Goal: Transaction & Acquisition: Purchase product/service

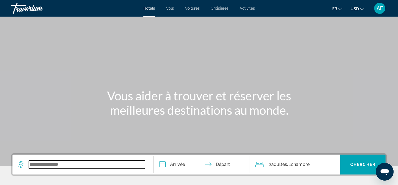
click at [62, 166] on input "Search widget" at bounding box center [87, 165] width 116 height 8
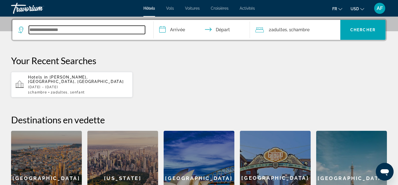
scroll to position [136, 0]
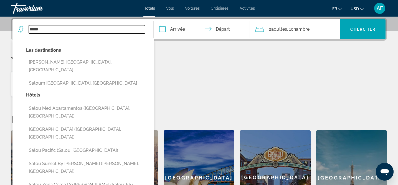
type input "*****"
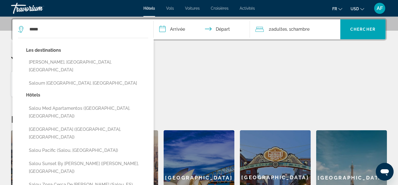
click at [216, 79] on div "Hotels in Salou, Costa Daurada, Spain Tue, 21 Oct - Fri, 24 Oct 1 Chambre pièce…" at bounding box center [199, 84] width 376 height 26
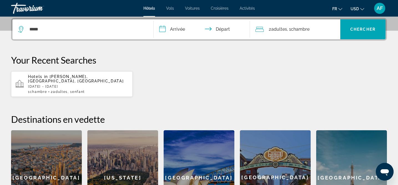
click at [60, 76] on span "[PERSON_NAME], [GEOGRAPHIC_DATA], [GEOGRAPHIC_DATA]" at bounding box center [76, 79] width 96 height 9
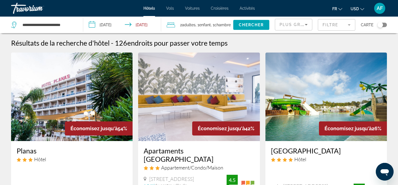
click at [360, 10] on icon "Change currency" at bounding box center [362, 9] width 4 height 4
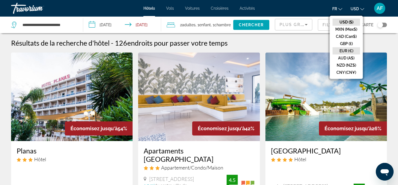
click at [352, 50] on button "EUR (€)" at bounding box center [345, 50] width 27 height 7
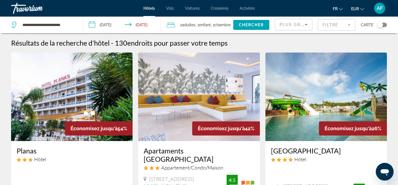
click at [348, 26] on mat-form-field "Filtre" at bounding box center [336, 25] width 37 height 12
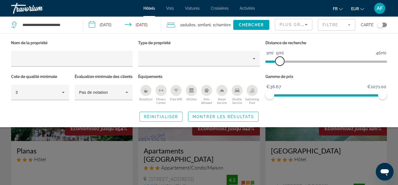
drag, startPoint x: 341, startPoint y: 61, endPoint x: 281, endPoint y: 65, distance: 60.3
click at [280, 64] on span "ngx-slider" at bounding box center [279, 61] width 9 height 9
click at [244, 119] on span "Montrer les résultats" at bounding box center [223, 117] width 62 height 4
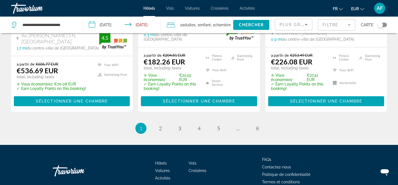
scroll to position [820, 0]
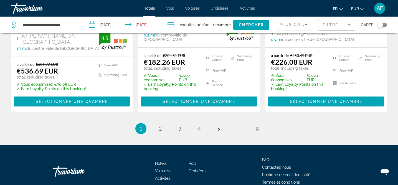
click at [383, 24] on div "Toggle map" at bounding box center [381, 25] width 9 height 4
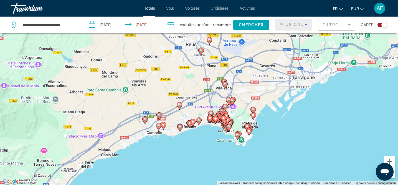
click at [305, 24] on icon "Sort by" at bounding box center [306, 24] width 7 height 7
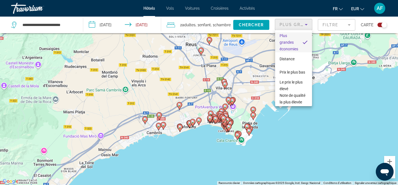
click at [345, 120] on div at bounding box center [199, 92] width 398 height 185
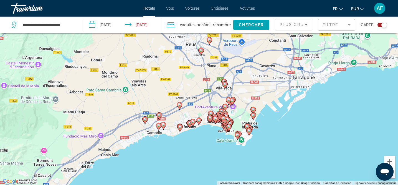
click at [349, 25] on mat-form-field "Filtre" at bounding box center [336, 25] width 37 height 12
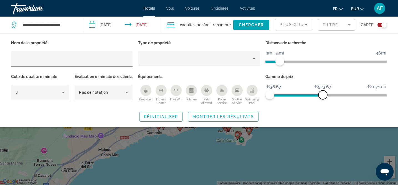
drag, startPoint x: 384, startPoint y: 93, endPoint x: 323, endPoint y: 93, distance: 61.5
click at [323, 93] on span "ngx-slider-max" at bounding box center [322, 95] width 9 height 9
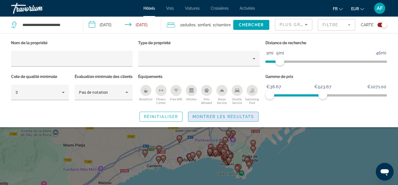
click at [215, 119] on span "Montrer les résultats" at bounding box center [223, 117] width 62 height 4
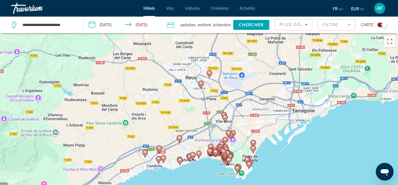
click at [201, 119] on div "Pour activer le glissement avec le clavier, appuyez sur Alt+Entrée. Une fois ce…" at bounding box center [199, 125] width 398 height 185
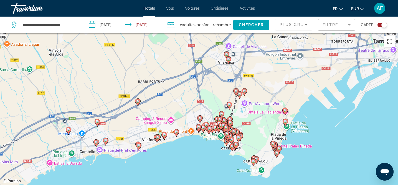
drag, startPoint x: 233, startPoint y: 126, endPoint x: 214, endPoint y: 57, distance: 72.0
click at [214, 58] on div "Pour activer le glissement avec le clavier, appuyez sur Alt+Entrée. Une fois ce…" at bounding box center [199, 125] width 398 height 185
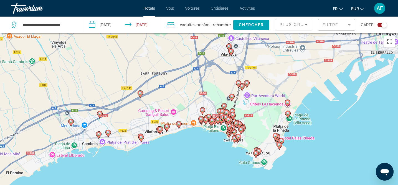
click at [263, 87] on div "Pour activer le glissement avec le clavier, appuyez sur Alt+Entrée. Une fois ce…" at bounding box center [199, 125] width 398 height 185
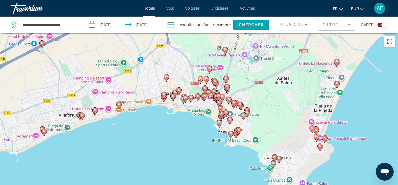
drag, startPoint x: 248, startPoint y: 136, endPoint x: 272, endPoint y: 73, distance: 67.1
click at [272, 73] on div "Pour activer le glissement avec le clavier, appuyez sur Alt+Entrée. Une fois ce…" at bounding box center [199, 125] width 398 height 185
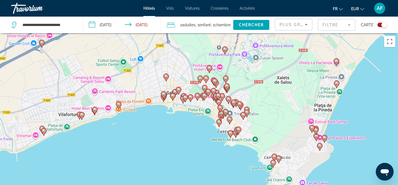
click at [379, 22] on div "Carte" at bounding box center [374, 25] width 26 height 17
click at [380, 25] on div "Toggle map" at bounding box center [381, 25] width 9 height 4
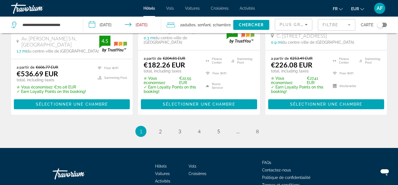
scroll to position [819, 0]
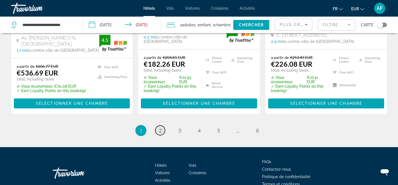
click at [160, 128] on span "2" at bounding box center [160, 131] width 3 height 6
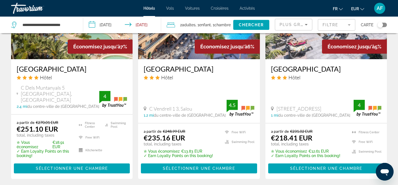
scroll to position [749, 0]
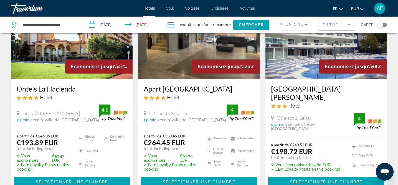
scroll to position [281, 0]
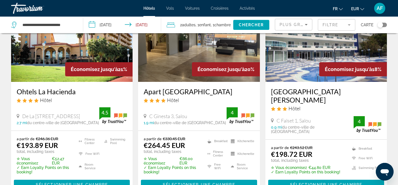
click at [49, 88] on h3 "Ohtels La Hacienda" at bounding box center [72, 92] width 110 height 8
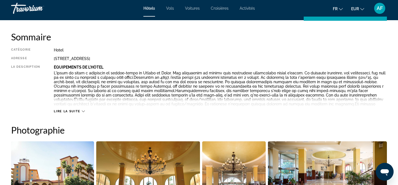
scroll to position [187, 0]
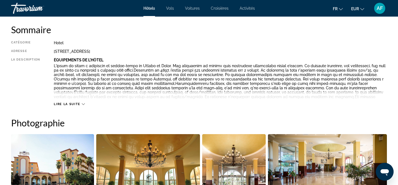
click at [74, 106] on span "Lire la suite" at bounding box center [67, 105] width 26 height 4
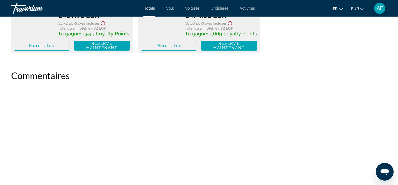
scroll to position [1491, 0]
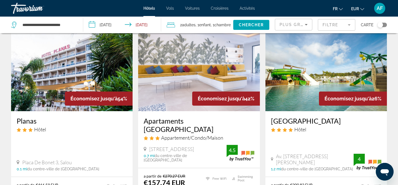
scroll to position [32, 0]
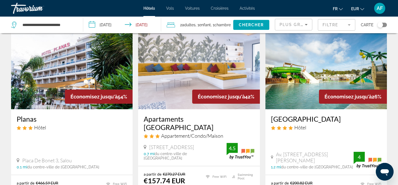
click at [309, 119] on h3 "[GEOGRAPHIC_DATA]" at bounding box center [326, 119] width 110 height 8
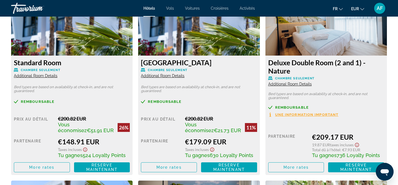
scroll to position [800, 0]
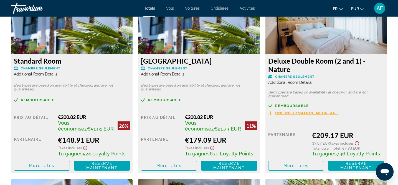
click at [39, 73] on span "Additional Room Details" at bounding box center [36, 74] width 44 height 4
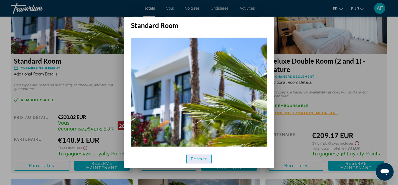
click at [197, 162] on span "button" at bounding box center [199, 159] width 25 height 13
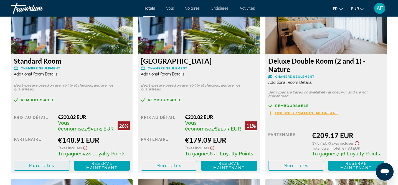
click at [52, 168] on span "More rates" at bounding box center [41, 166] width 25 height 4
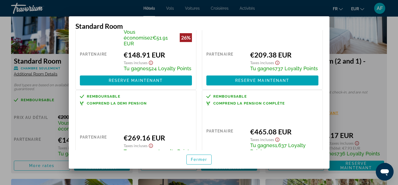
scroll to position [68, 0]
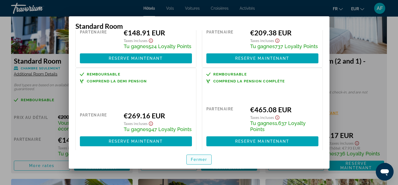
click at [202, 160] on span "Fermer" at bounding box center [199, 160] width 17 height 4
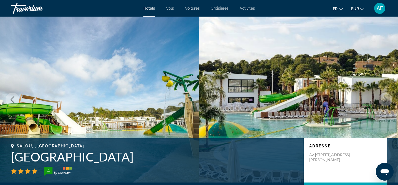
scroll to position [800, 0]
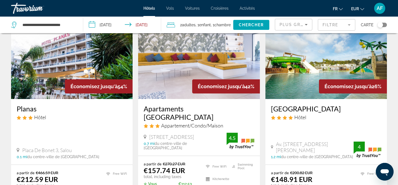
scroll to position [44, 0]
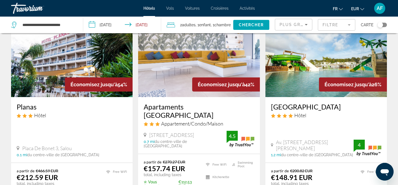
click at [178, 106] on h3 "Apartaments [GEOGRAPHIC_DATA]" at bounding box center [199, 111] width 110 height 17
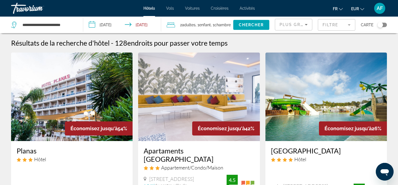
click at [287, 29] on div "Plus grandes économies" at bounding box center [293, 27] width 28 height 16
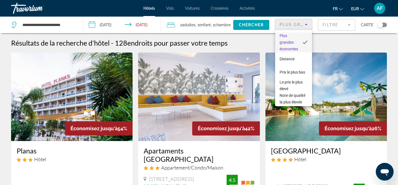
click at [321, 44] on div at bounding box center [199, 92] width 398 height 185
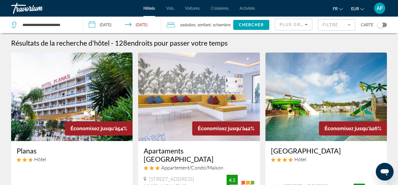
click at [329, 26] on mat-form-field "Filtre" at bounding box center [336, 25] width 37 height 12
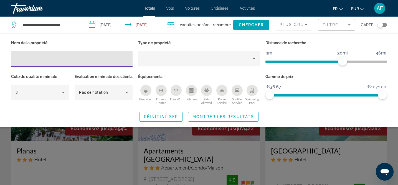
click at [147, 92] on icon "Breakfast" at bounding box center [146, 90] width 4 height 4
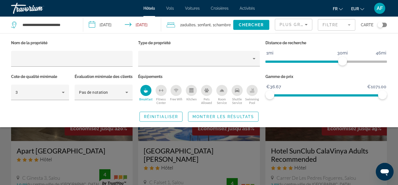
click at [254, 91] on div "Swimming Pool" at bounding box center [251, 90] width 11 height 11
drag, startPoint x: 344, startPoint y: 60, endPoint x: 289, endPoint y: 59, distance: 54.9
click at [289, 59] on span "ngx-slider" at bounding box center [289, 61] width 9 height 9
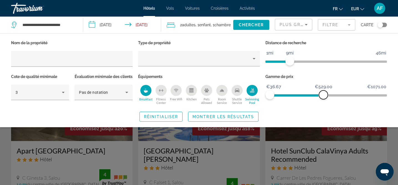
drag, startPoint x: 382, startPoint y: 92, endPoint x: 323, endPoint y: 101, distance: 59.4
click at [323, 101] on div "Gamme de prix €36.67 €1071.00 €36.67 €529.00" at bounding box center [325, 90] width 127 height 34
click at [211, 119] on span "Montrer les résultats" at bounding box center [223, 117] width 62 height 4
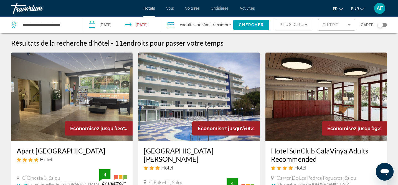
click at [339, 23] on mat-form-field "Filtre" at bounding box center [336, 25] width 37 height 12
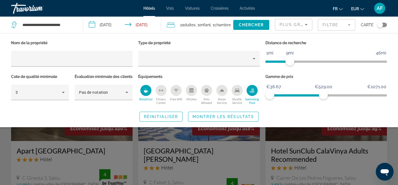
click at [252, 88] on icon "Swimming Pool" at bounding box center [252, 90] width 4 height 4
click at [147, 86] on div "Breakfast" at bounding box center [145, 90] width 11 height 11
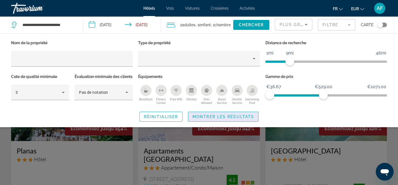
click at [215, 119] on span "Montrer les résultats" at bounding box center [223, 117] width 62 height 4
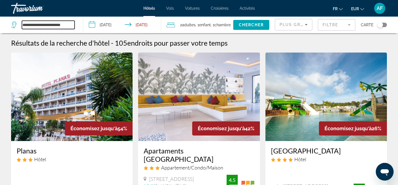
click at [31, 26] on input "**********" at bounding box center [48, 25] width 53 height 8
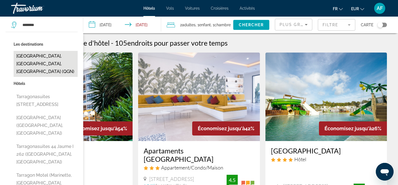
click at [29, 60] on button "[GEOGRAPHIC_DATA], [GEOGRAPHIC_DATA], [GEOGRAPHIC_DATA] (QGN)" at bounding box center [46, 64] width 64 height 26
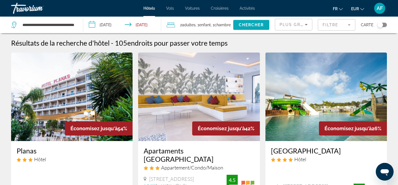
click at [252, 27] on span "Chercher" at bounding box center [251, 25] width 25 height 4
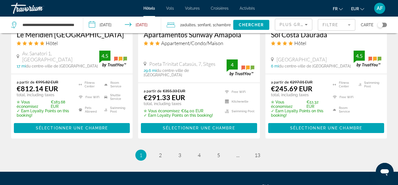
scroll to position [768, 0]
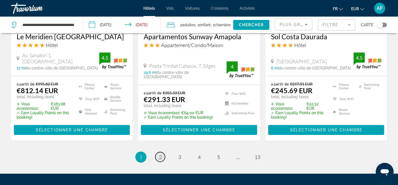
click at [162, 152] on link "page 2" at bounding box center [160, 157] width 10 height 10
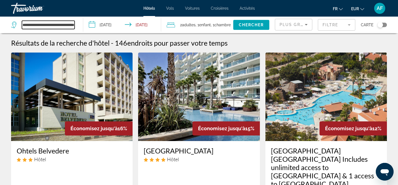
click at [50, 25] on input "**********" at bounding box center [48, 25] width 53 height 8
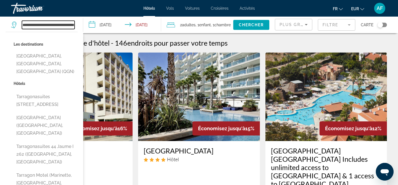
click at [50, 25] on input "**********" at bounding box center [48, 25] width 53 height 8
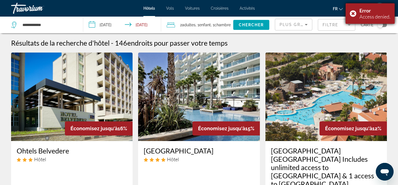
click at [352, 12] on div "Error Access denied." at bounding box center [369, 13] width 49 height 21
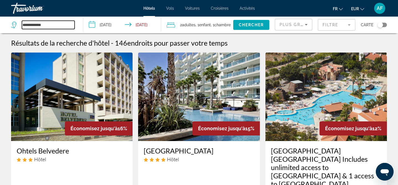
click at [32, 26] on input "**********" at bounding box center [48, 25] width 53 height 8
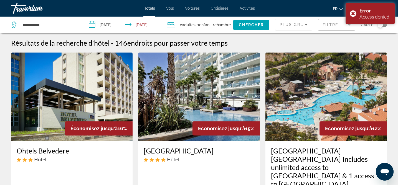
click at [246, 43] on div "Résultats de la recherche d'hôtel - 146 endroits pour passer votre temps" at bounding box center [199, 43] width 376 height 8
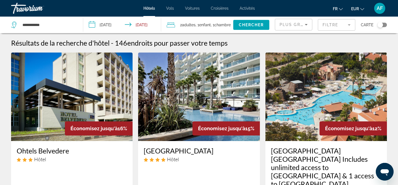
click at [381, 25] on div "Toggle map" at bounding box center [380, 25] width 6 height 6
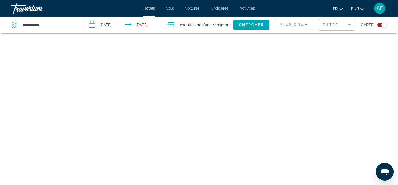
scroll to position [33, 0]
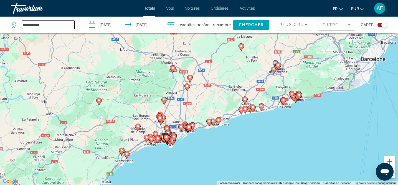
click at [37, 26] on input "**********" at bounding box center [48, 25] width 53 height 8
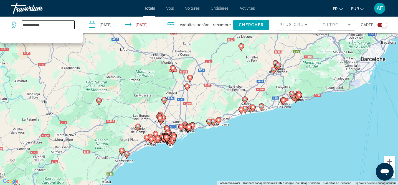
click at [37, 26] on input "**********" at bounding box center [48, 25] width 53 height 8
type input "*****"
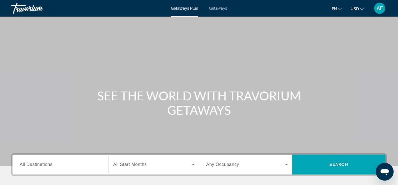
click at [339, 9] on icon "Change language" at bounding box center [340, 9] width 4 height 4
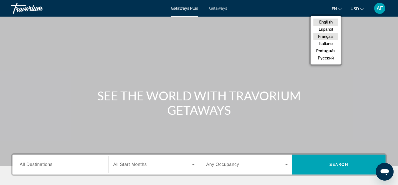
click at [330, 37] on button "Français" at bounding box center [325, 36] width 25 height 7
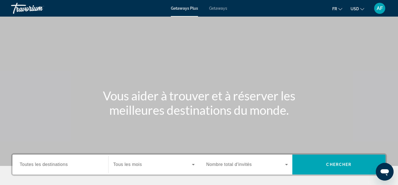
click at [361, 9] on icon "Change currency" at bounding box center [362, 9] width 4 height 4
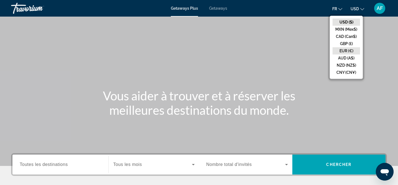
click at [349, 51] on button "EUR (€)" at bounding box center [345, 50] width 27 height 7
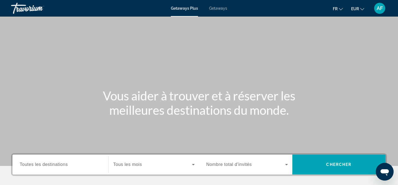
click at [217, 11] on div "Getaways Plus Getaways fr English Español Français Italiano Português русский E…" at bounding box center [199, 8] width 398 height 14
click at [217, 7] on span "Getaways" at bounding box center [218, 8] width 18 height 4
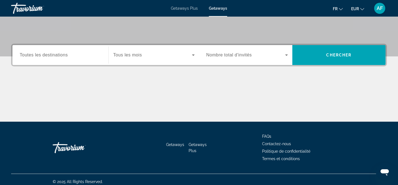
scroll to position [114, 0]
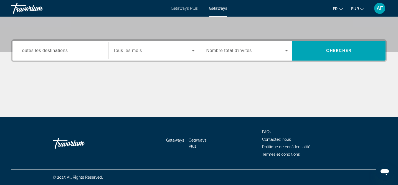
click at [58, 55] on div "Search widget" at bounding box center [60, 51] width 81 height 16
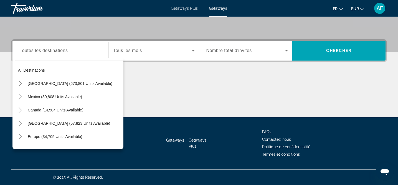
click at [24, 55] on div "Search widget" at bounding box center [60, 51] width 81 height 16
click at [29, 46] on div "Destination Toutes les destinations" at bounding box center [60, 51] width 81 height 16
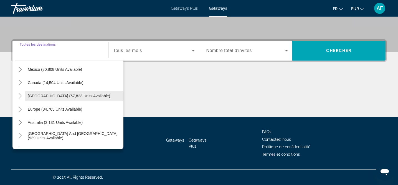
scroll to position [30, 0]
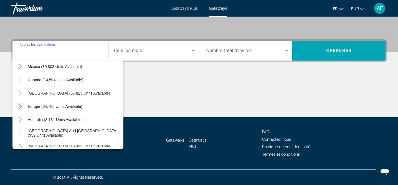
click at [20, 106] on icon "Toggle Europe (34,705 units available)" at bounding box center [20, 107] width 6 height 6
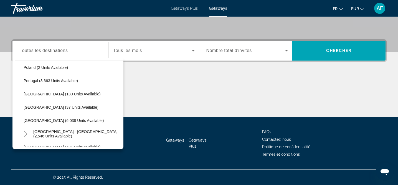
scroll to position [256, 0]
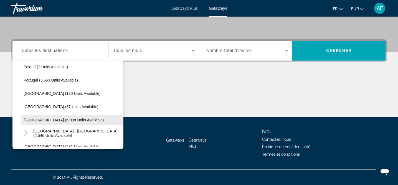
click at [48, 120] on span "Spain (6,038 units available)" at bounding box center [64, 120] width 80 height 4
type input "**********"
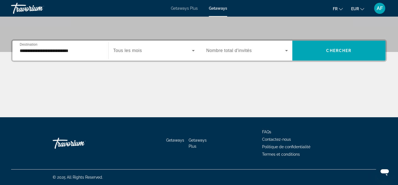
click at [134, 50] on span "Tous les mois" at bounding box center [127, 50] width 29 height 5
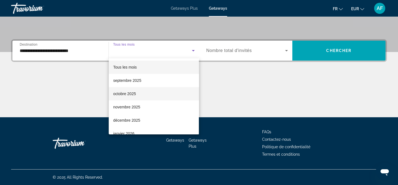
click at [135, 93] on span "octobre 2025" at bounding box center [124, 94] width 23 height 7
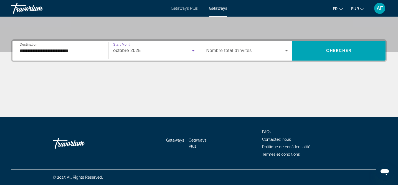
click at [230, 49] on span "Nombre total d'invités" at bounding box center [228, 50] width 45 height 5
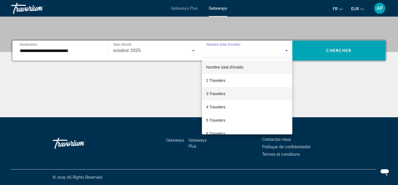
click at [218, 97] on span "3 Travelers" at bounding box center [215, 94] width 19 height 7
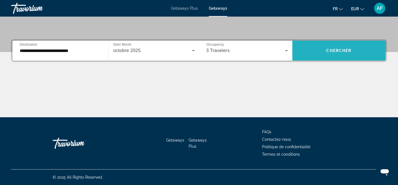
click at [326, 49] on span "Chercher" at bounding box center [338, 51] width 25 height 4
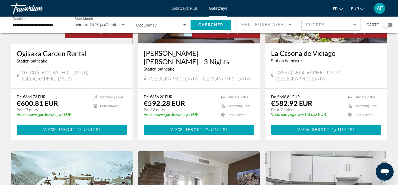
scroll to position [490, 0]
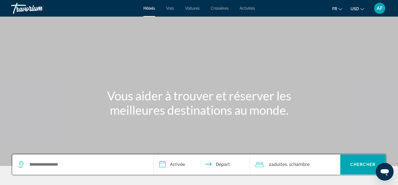
click at [170, 9] on span "Vols" at bounding box center [170, 8] width 8 height 4
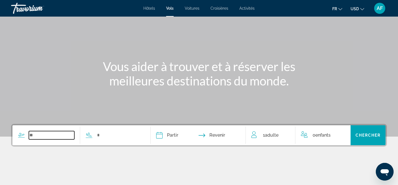
click at [38, 134] on input "Search widget" at bounding box center [51, 135] width 45 height 8
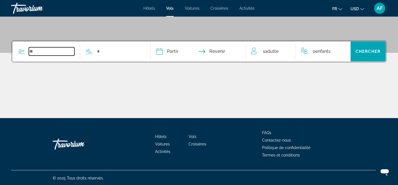
scroll to position [114, 0]
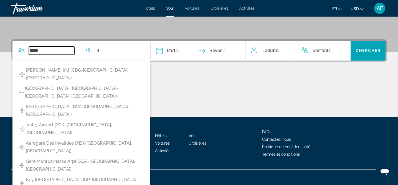
type input "*****"
click at [102, 44] on div "***** Charles De Gaulle Intl (CDG-Paris, France) Orly Airport (ORY-Paris, Franc…" at bounding box center [76, 51] width 129 height 20
click at [92, 49] on icon "Search widget" at bounding box center [89, 50] width 7 height 7
click at [102, 50] on input "Search widget" at bounding box center [118, 51] width 45 height 8
type input "*********"
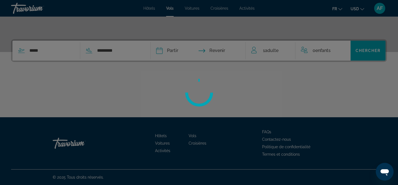
click at [173, 51] on div at bounding box center [199, 92] width 398 height 185
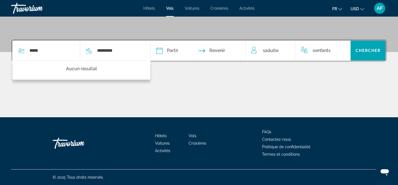
click at [178, 53] on input "Depart date" at bounding box center [178, 52] width 47 height 22
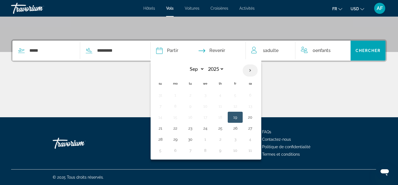
click at [254, 69] on th "Next month" at bounding box center [250, 71] width 15 height 12
select select "*"
click at [194, 129] on button "21" at bounding box center [190, 129] width 9 height 8
type input "**********"
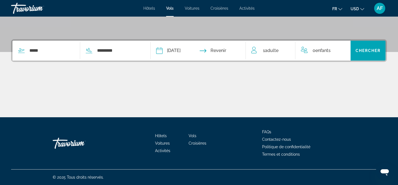
click at [232, 52] on input "Return date" at bounding box center [224, 52] width 47 height 22
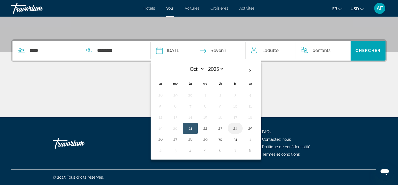
click at [239, 130] on button "24" at bounding box center [235, 129] width 9 height 8
type input "**********"
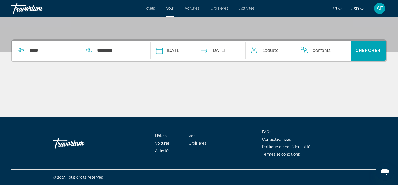
click at [277, 53] on span "1 Adulte Adultes" at bounding box center [271, 51] width 16 height 8
click at [286, 51] on icon "Increment adults" at bounding box center [286, 49] width 5 height 7
click at [342, 50] on icon "Increment children" at bounding box center [342, 49] width 5 height 7
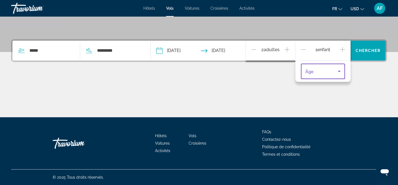
click at [337, 73] on icon "Travelers: 2 adults, 1 child" at bounding box center [339, 71] width 7 height 7
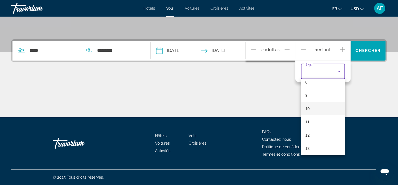
scroll to position [111, 0]
click at [309, 95] on mat-option "9" at bounding box center [323, 96] width 44 height 13
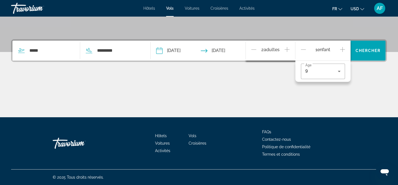
click at [343, 50] on icon "Increment children" at bounding box center [342, 49] width 5 height 7
click at [313, 85] on span "Âge" at bounding box center [309, 87] width 8 height 5
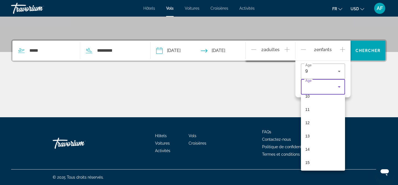
scroll to position [168, 0]
click at [310, 107] on mat-option "13" at bounding box center [323, 108] width 44 height 13
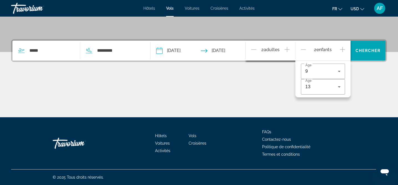
click at [254, 51] on icon "Decrement adults" at bounding box center [253, 49] width 5 height 7
click at [368, 51] on span "Chercher" at bounding box center [367, 51] width 25 height 4
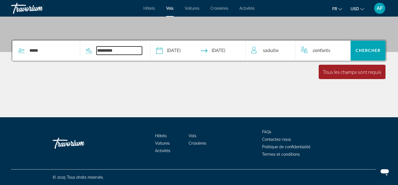
click at [131, 53] on input "*********" at bounding box center [118, 51] width 45 height 8
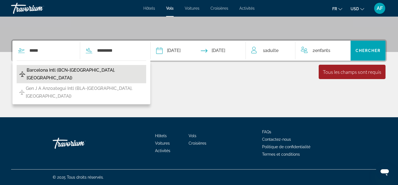
click at [95, 69] on span "Barcelona Intl (BCN-Barcelona, Spain)" at bounding box center [85, 75] width 117 height 16
type input "**********"
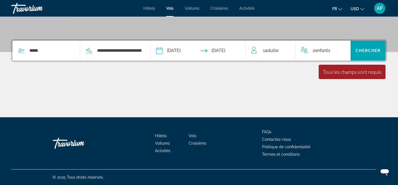
click at [346, 78] on div "Tous les champs sont requis Children ages are required" at bounding box center [351, 72] width 67 height 14
click at [376, 52] on span "Chercher" at bounding box center [367, 51] width 25 height 4
click at [375, 52] on span "Chercher" at bounding box center [367, 51] width 25 height 4
click at [67, 53] on input "*****" at bounding box center [51, 51] width 45 height 8
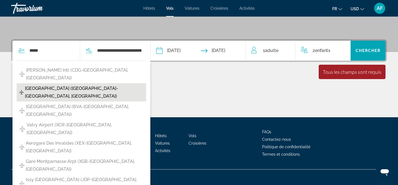
click at [67, 85] on span "Orly Airport (ORY-Paris, France)" at bounding box center [84, 93] width 118 height 16
type input "**********"
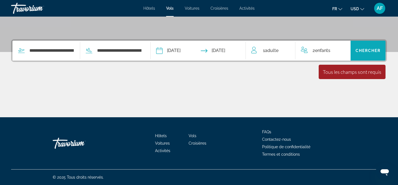
click at [371, 55] on span "Search widget" at bounding box center [367, 50] width 35 height 13
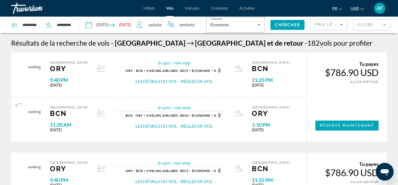
click at [364, 8] on ul "fr English Español Français Italiano Português русский USD USD ($) MXN (Mex$) C…" at bounding box center [352, 8] width 40 height 9
click at [361, 11] on button "USD USD ($) MXN (Mex$) CAD (Can$) GBP (£) EUR (€) AUD (A$) NZD (NZ$) CNY (CN¥)" at bounding box center [357, 9] width 14 height 8
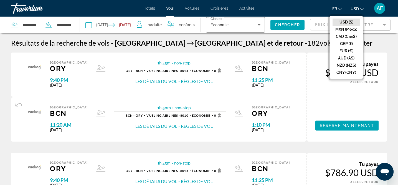
click at [351, 49] on button "EUR (€)" at bounding box center [345, 50] width 27 height 7
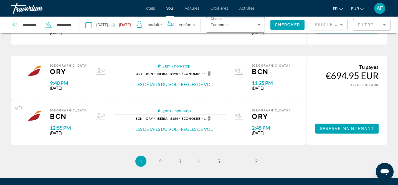
scroll to position [500, 0]
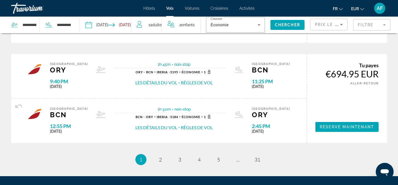
click at [195, 8] on span "Voitures" at bounding box center [192, 8] width 15 height 4
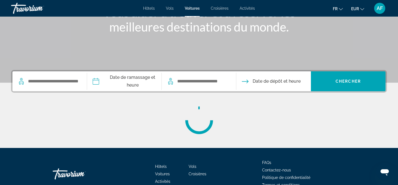
scroll to position [85, 0]
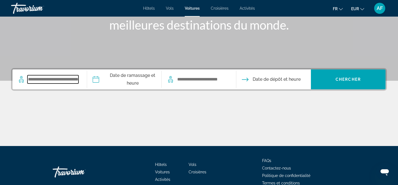
click at [45, 79] on input "Search widget" at bounding box center [52, 79] width 51 height 8
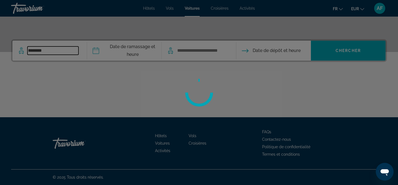
type input "*********"
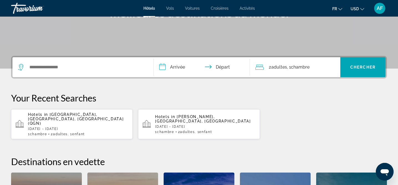
scroll to position [98, 0]
click at [181, 125] on p "[DATE] - [DATE]" at bounding box center [205, 127] width 100 height 4
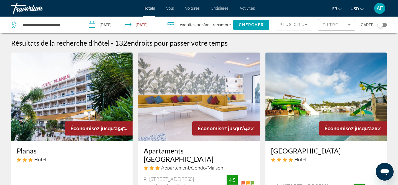
click at [362, 10] on icon "Change currency" at bounding box center [362, 9] width 4 height 4
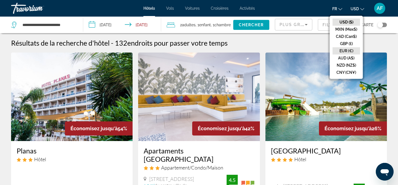
click at [347, 51] on button "EUR (€)" at bounding box center [345, 50] width 27 height 7
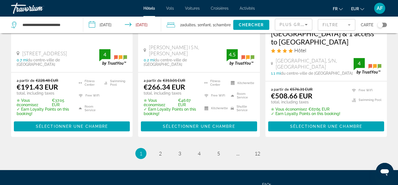
scroll to position [796, 0]
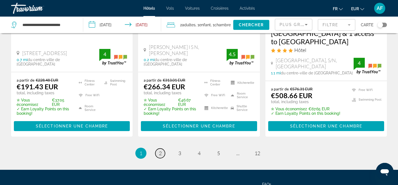
click at [159, 151] on span "2" at bounding box center [160, 154] width 3 height 6
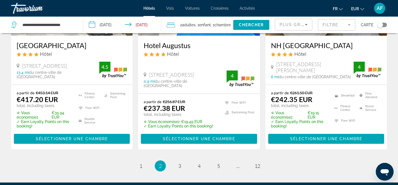
scroll to position [773, 0]
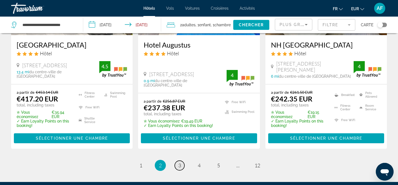
click at [178, 163] on span "3" at bounding box center [179, 166] width 3 height 6
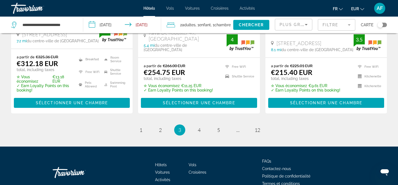
scroll to position [827, 0]
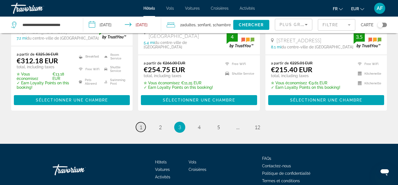
click at [142, 123] on link "page 1" at bounding box center [141, 128] width 10 height 10
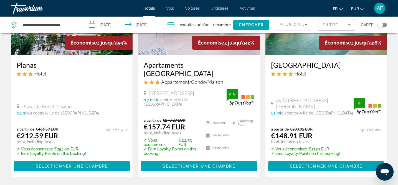
scroll to position [85, 0]
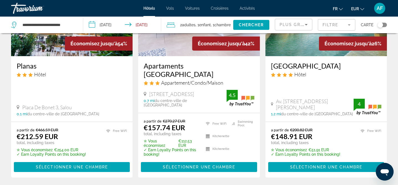
click at [187, 27] on span "Adultes" at bounding box center [189, 25] width 14 height 4
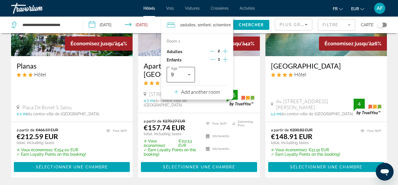
click at [189, 75] on icon "Travelers: 2 adults, 1 child" at bounding box center [189, 74] width 3 height 1
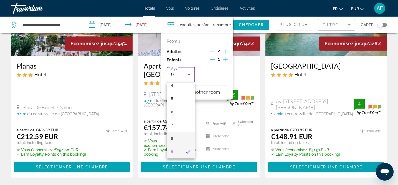
scroll to position [168, 0]
click at [212, 51] on div at bounding box center [199, 92] width 398 height 185
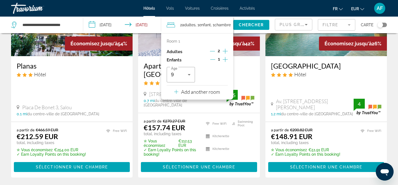
click at [211, 52] on icon "Decrement adults" at bounding box center [212, 51] width 5 height 5
click at [226, 60] on icon "Increment children" at bounding box center [225, 59] width 5 height 7
click at [213, 77] on span "Travelers: 1 adult, 2 children" at bounding box center [211, 75] width 17 height 7
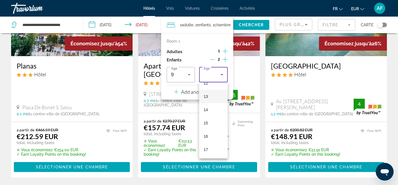
click at [206, 97] on span "13" at bounding box center [205, 96] width 4 height 7
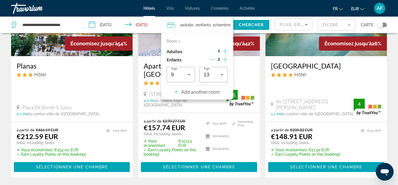
click at [252, 27] on span "Chercher" at bounding box center [251, 25] width 25 height 4
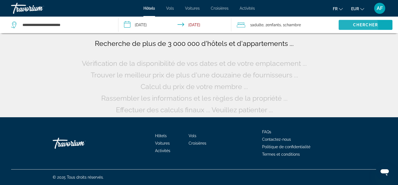
scroll to position [0, 0]
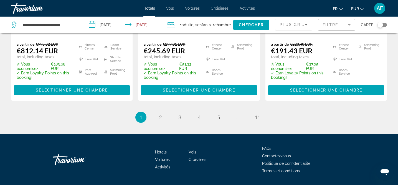
scroll to position [811, 0]
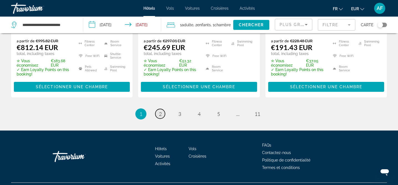
click at [159, 111] on span "2" at bounding box center [160, 114] width 3 height 6
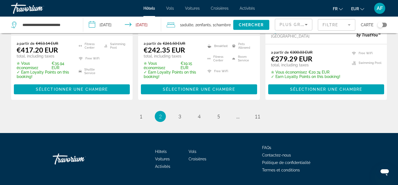
scroll to position [829, 0]
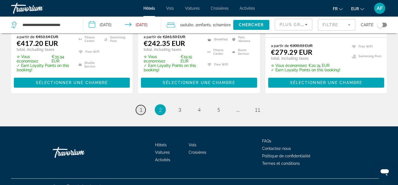
click at [140, 107] on span "1" at bounding box center [140, 110] width 3 height 6
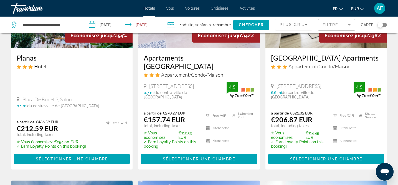
scroll to position [95, 0]
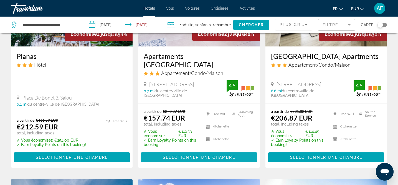
click at [196, 156] on span "Sélectionner une chambre" at bounding box center [199, 158] width 72 height 4
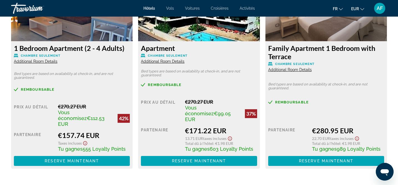
scroll to position [814, 0]
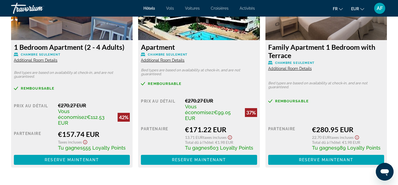
click at [77, 29] on img "Main content" at bounding box center [71, 5] width 121 height 69
click at [77, 47] on h3 "1 Bedroom Apartment (2 - 4 Adults)" at bounding box center [72, 47] width 116 height 8
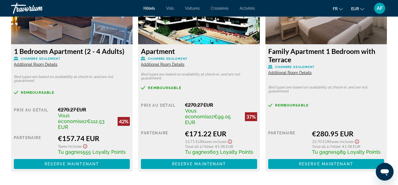
scroll to position [810, 0]
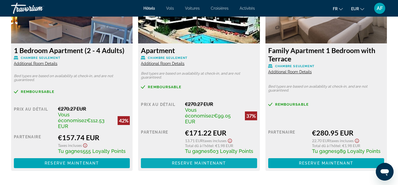
click at [181, 161] on span "Reserve maintenant" at bounding box center [199, 163] width 54 height 4
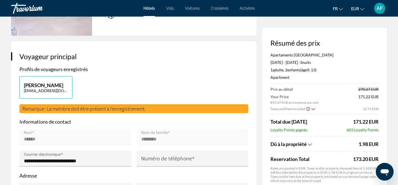
scroll to position [98, 0]
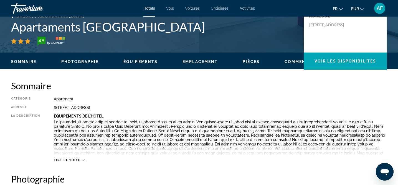
scroll to position [132, 0]
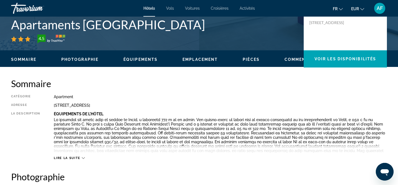
click at [250, 59] on span "Pièces" at bounding box center [251, 59] width 17 height 4
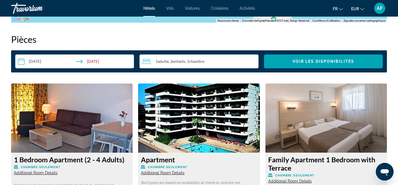
scroll to position [702, 0]
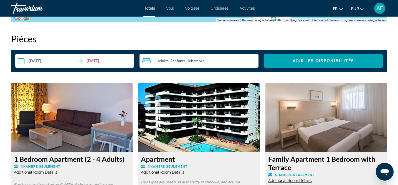
click at [182, 126] on img "Main content" at bounding box center [198, 117] width 121 height 69
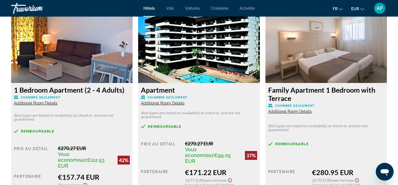
scroll to position [772, 0]
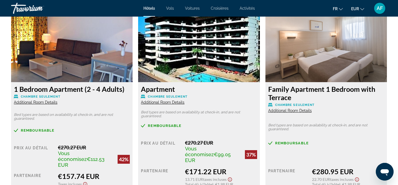
click at [169, 103] on span "Additional Room Details" at bounding box center [163, 102] width 44 height 4
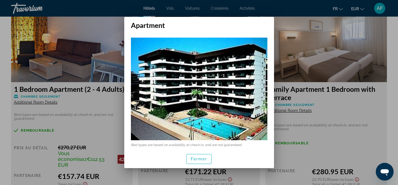
scroll to position [5, 0]
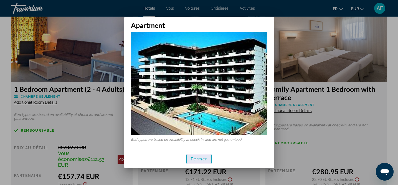
click at [196, 160] on span "Fermer" at bounding box center [199, 159] width 17 height 4
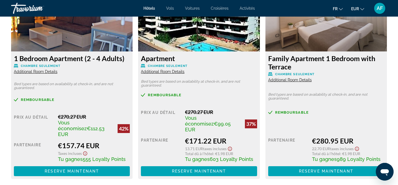
scroll to position [802, 0]
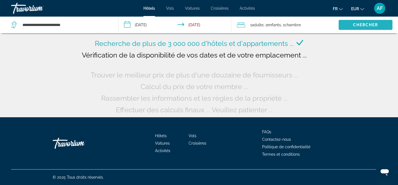
click at [368, 25] on span "Chercher" at bounding box center [365, 25] width 25 height 4
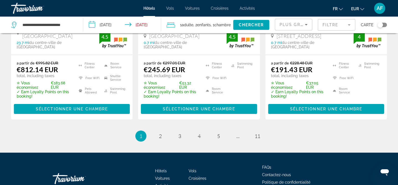
scroll to position [775, 0]
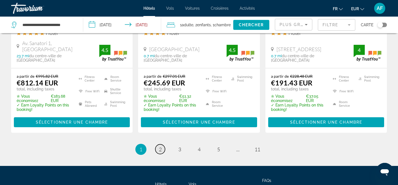
click at [160, 147] on span "2" at bounding box center [160, 150] width 3 height 6
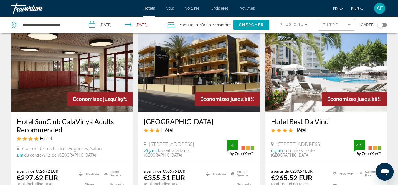
scroll to position [484, 0]
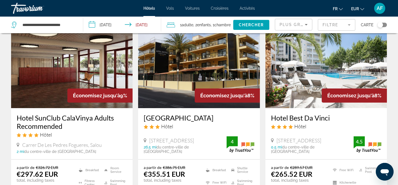
click at [381, 27] on div "Toggle map" at bounding box center [380, 25] width 6 height 6
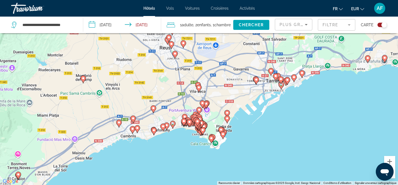
drag, startPoint x: 192, startPoint y: 147, endPoint x: 230, endPoint y: 87, distance: 71.1
click at [230, 87] on div "Pour activer le glissement avec le clavier, appuyez sur Alt+Entrée. Une fois ce…" at bounding box center [199, 92] width 398 height 185
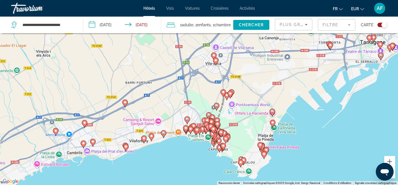
drag, startPoint x: 222, startPoint y: 111, endPoint x: 251, endPoint y: 98, distance: 32.0
click at [251, 98] on div "Pour activer le glissement avec le clavier, appuyez sur Alt+Entrée. Une fois ce…" at bounding box center [199, 92] width 398 height 185
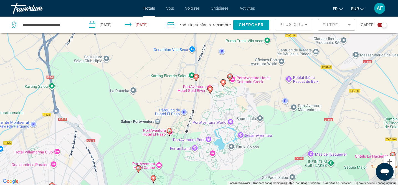
click at [230, 74] on icon "Main content" at bounding box center [229, 77] width 5 height 7
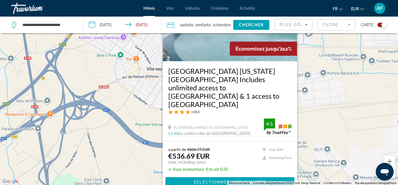
click at [151, 114] on div "Pour activer le glissement avec le clavier, appuyez sur Alt+Entrée. Une fois ce…" at bounding box center [199, 92] width 398 height 185
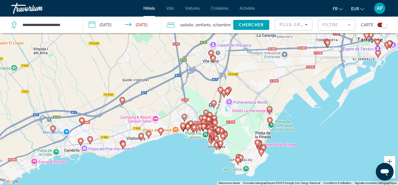
drag, startPoint x: 262, startPoint y: 152, endPoint x: 256, endPoint y: 93, distance: 59.3
click at [256, 93] on div "Pour activer le glissement avec le clavier, appuyez sur Alt+Entrée. Une fois ce…" at bounding box center [199, 92] width 398 height 185
click at [193, 97] on div "Pour activer le glissement avec le clavier, appuyez sur Alt+Entrée. Une fois ce…" at bounding box center [199, 92] width 398 height 185
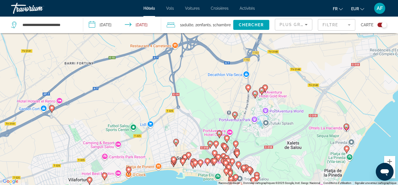
click at [292, 123] on div "Pour activer le glissement avec le clavier, appuyez sur Alt+Entrée. Une fois ce…" at bounding box center [199, 92] width 398 height 185
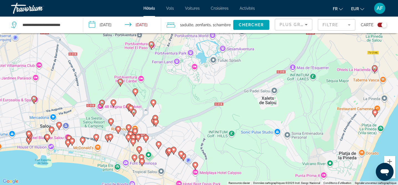
drag, startPoint x: 282, startPoint y: 136, endPoint x: 256, endPoint y: 69, distance: 72.1
click at [256, 69] on div "Pour activer le glissement avec le clavier, appuyez sur Alt+Entrée. Une fois ce…" at bounding box center [199, 92] width 398 height 185
click at [154, 103] on image "Main content" at bounding box center [153, 102] width 3 height 3
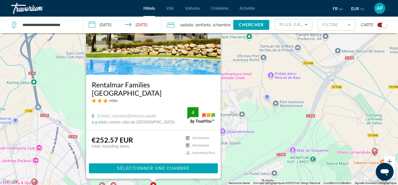
click at [265, 114] on div "Pour activer le glissement avec le clavier, appuyez sur Alt+Entrée. Une fois ce…" at bounding box center [199, 92] width 398 height 185
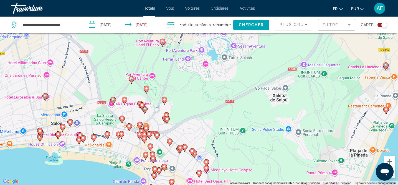
drag, startPoint x: 293, startPoint y: 122, endPoint x: 303, endPoint y: 35, distance: 87.1
click at [303, 35] on div "Pour activer le glissement avec le clavier, appuyez sur Alt+Entrée. Une fois ce…" at bounding box center [199, 92] width 398 height 185
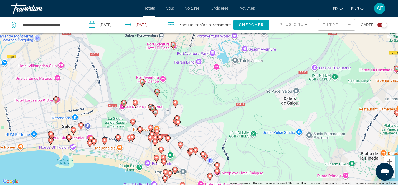
drag, startPoint x: 209, startPoint y: 124, endPoint x: 220, endPoint y: 126, distance: 11.0
click at [220, 126] on div "Pour activer le glissement avec le clavier, appuyez sur Alt+Entrée. Une fois ce…" at bounding box center [199, 92] width 398 height 185
click at [174, 103] on image "Main content" at bounding box center [175, 102] width 3 height 3
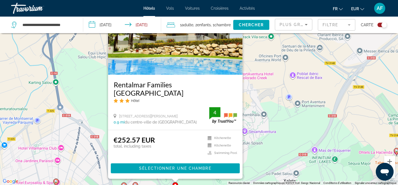
click at [271, 114] on div "Pour activer le glissement avec le clavier, appuyez sur Alt+Entrée. Une fois ce…" at bounding box center [199, 92] width 398 height 185
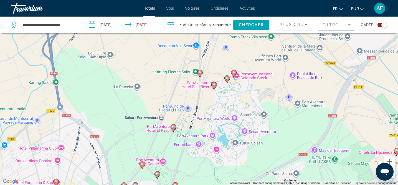
click at [200, 72] on image "Main content" at bounding box center [199, 72] width 3 height 3
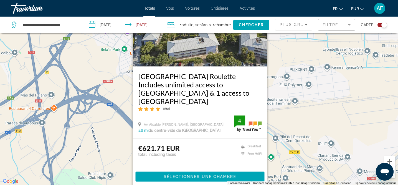
click at [326, 116] on div "Pour activer le glissement avec le clavier, appuyez sur Alt+Entrée. Une fois ce…" at bounding box center [199, 92] width 398 height 185
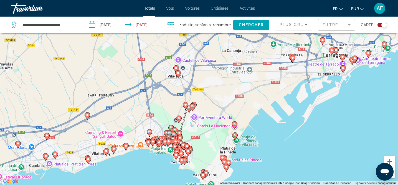
drag, startPoint x: 312, startPoint y: 129, endPoint x: 247, endPoint y: 91, distance: 76.0
click at [247, 91] on div "Pour activer le glissement avec le clavier, appuyez sur Alt+Entrée. Une fois ce…" at bounding box center [199, 92] width 398 height 185
click at [38, 26] on input "**********" at bounding box center [48, 25] width 53 height 8
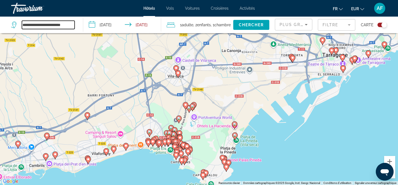
click at [38, 26] on input "**********" at bounding box center [48, 25] width 53 height 8
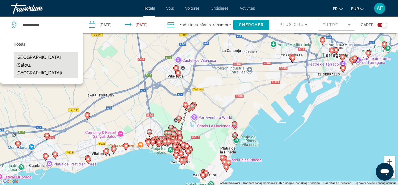
click at [29, 58] on button "[GEOGRAPHIC_DATA] (Salou, [GEOGRAPHIC_DATA])" at bounding box center [46, 65] width 64 height 26
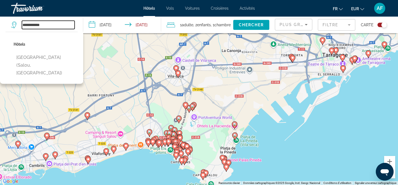
type input "**********"
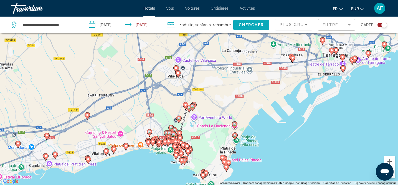
click at [253, 27] on span "Chercher" at bounding box center [251, 25] width 25 height 4
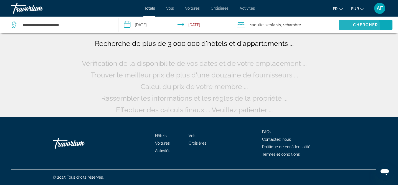
scroll to position [0, 0]
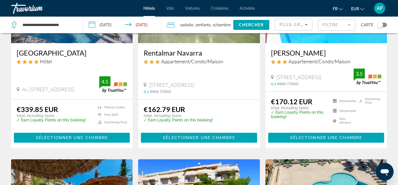
scroll to position [99, 0]
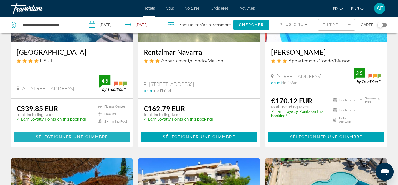
click at [67, 136] on span "Sélectionner une chambre" at bounding box center [72, 137] width 72 height 4
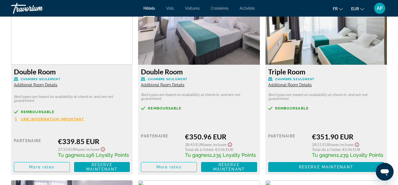
scroll to position [790, 0]
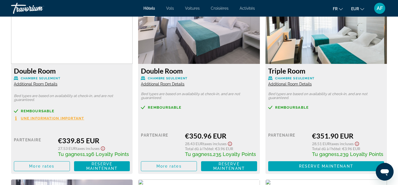
click at [275, 83] on span "Additional Room Details" at bounding box center [290, 84] width 44 height 4
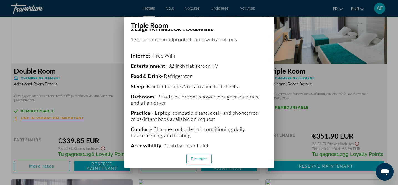
scroll to position [141, 0]
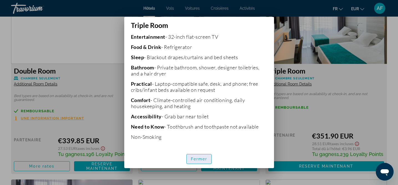
click at [199, 161] on span "Fermer" at bounding box center [199, 159] width 17 height 4
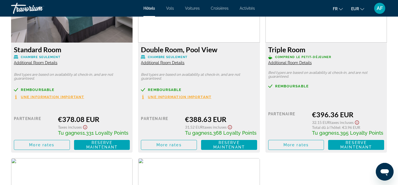
scroll to position [997, 0]
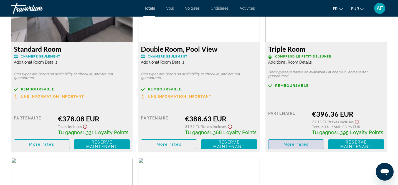
click at [291, 146] on span "More rates" at bounding box center [295, 144] width 25 height 4
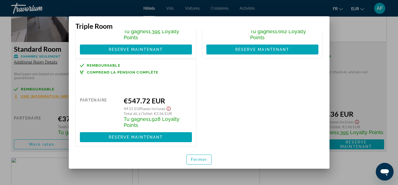
scroll to position [71, 0]
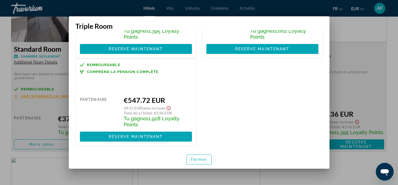
click at [381, 96] on div at bounding box center [199, 92] width 398 height 185
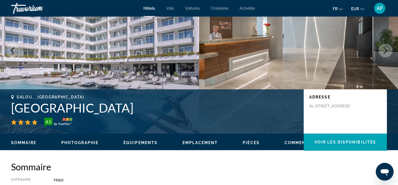
scroll to position [0, 0]
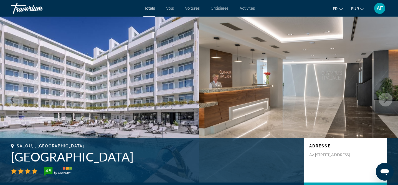
click at [152, 9] on span "Hôtels" at bounding box center [149, 8] width 12 height 4
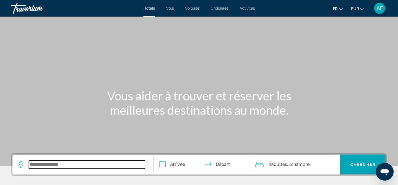
click at [57, 168] on input "Search widget" at bounding box center [87, 165] width 116 height 8
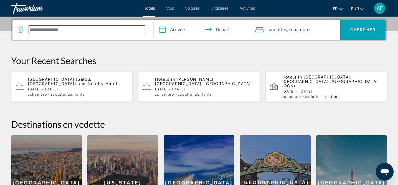
scroll to position [136, 0]
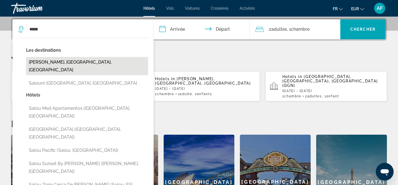
click at [62, 59] on button "[PERSON_NAME], [GEOGRAPHIC_DATA], [GEOGRAPHIC_DATA]" at bounding box center [87, 66] width 122 height 18
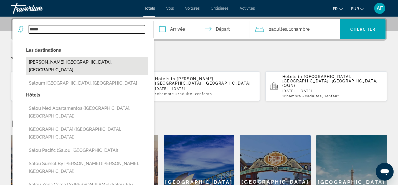
type input "**********"
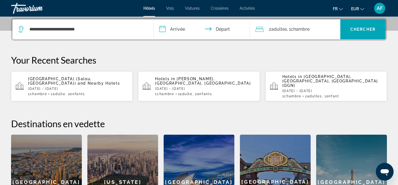
click at [182, 29] on input "**********" at bounding box center [203, 30] width 98 height 22
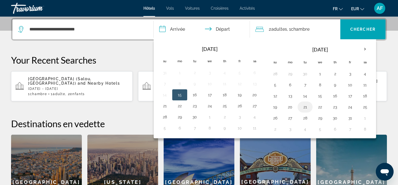
click at [303, 108] on button "21" at bounding box center [304, 107] width 9 height 8
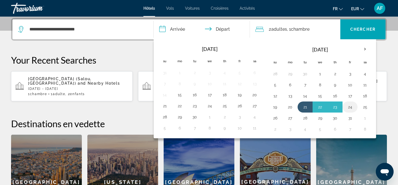
click at [349, 108] on button "24" at bounding box center [349, 107] width 9 height 8
type input "**********"
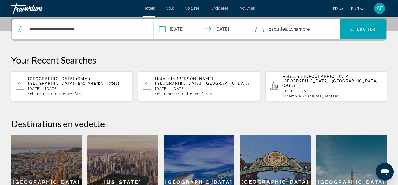
click at [286, 30] on span "Adultes" at bounding box center [279, 29] width 16 height 5
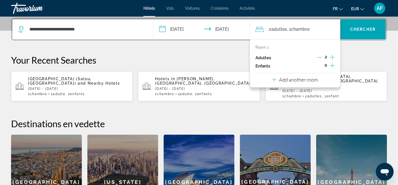
click at [319, 57] on icon "Decrement adults" at bounding box center [319, 57] width 5 height 5
click at [332, 65] on icon "Increment children" at bounding box center [332, 65] width 5 height 7
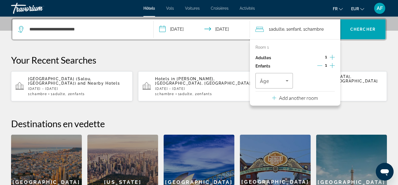
click at [332, 65] on icon "Increment children" at bounding box center [332, 65] width 5 height 7
click at [273, 79] on span "Travelers: 1 adult, 2 children" at bounding box center [273, 81] width 26 height 7
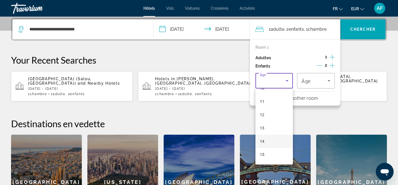
scroll to position [143, 0]
click at [265, 124] on mat-option "13" at bounding box center [274, 127] width 38 height 13
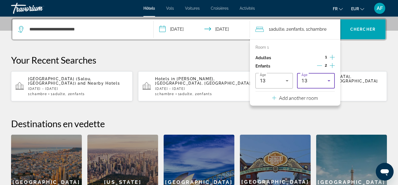
click at [307, 79] on span "13" at bounding box center [304, 81] width 6 height 6
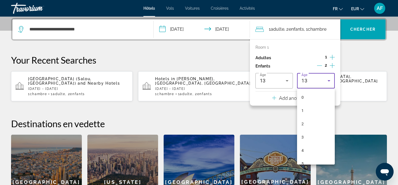
scroll to position [112, 0]
click at [306, 106] on mat-option "9" at bounding box center [316, 104] width 38 height 13
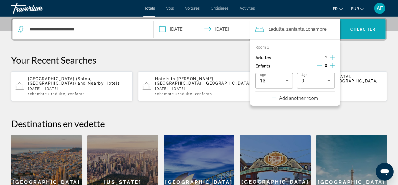
click at [359, 32] on span "Search widget" at bounding box center [362, 29] width 45 height 13
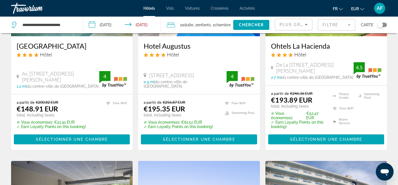
scroll to position [160, 0]
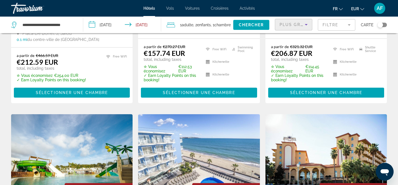
click at [303, 26] on icon "Sort by" at bounding box center [306, 24] width 7 height 7
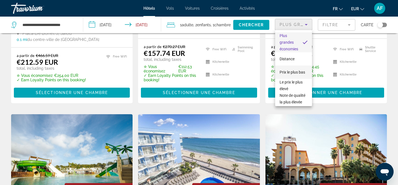
click at [296, 71] on span "Prix le plus bas" at bounding box center [292, 72] width 26 height 4
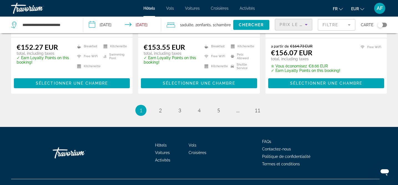
scroll to position [777, 0]
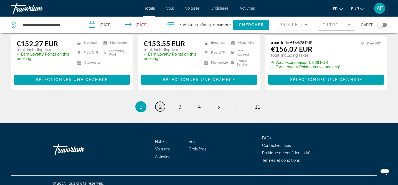
click at [160, 104] on span "2" at bounding box center [160, 107] width 3 height 6
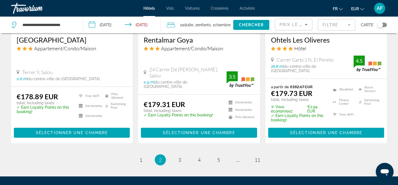
scroll to position [749, 0]
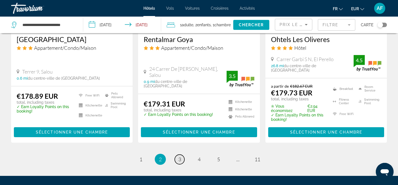
click at [180, 155] on link "page 3" at bounding box center [180, 160] width 10 height 10
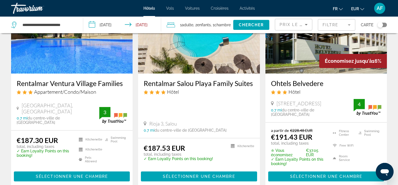
scroll to position [281, 0]
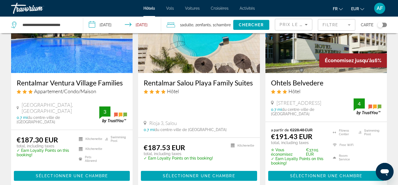
click at [183, 82] on h3 "Rentalmar Salou Playa Family Suites" at bounding box center [199, 83] width 110 height 8
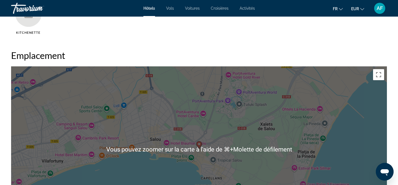
scroll to position [480, 0]
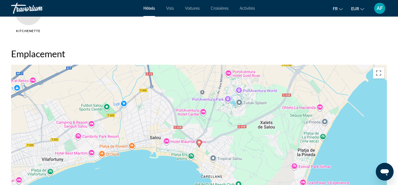
click at [147, 171] on div "Pour activer le glissement avec le clavier, appuyez sur Alt+Entrée. Une fois ce…" at bounding box center [199, 148] width 376 height 166
click at [199, 142] on image "Main content" at bounding box center [198, 142] width 3 height 3
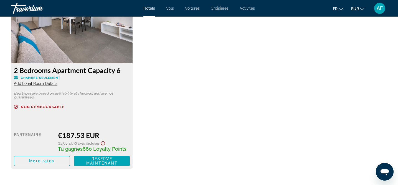
scroll to position [781, 0]
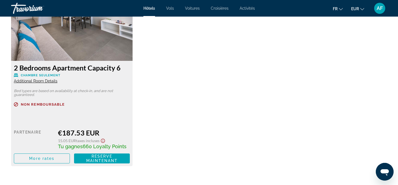
click at [38, 81] on span "Additional Room Details" at bounding box center [36, 81] width 44 height 4
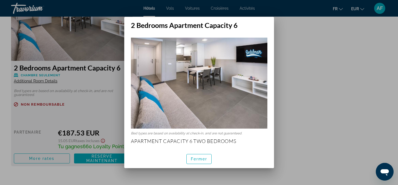
scroll to position [0, 0]
click at [201, 157] on span "Fermer" at bounding box center [199, 159] width 17 height 4
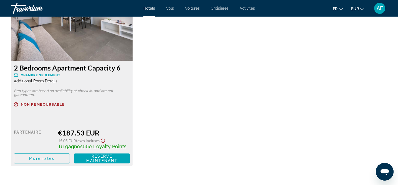
scroll to position [781, 0]
click at [40, 157] on span "More rates" at bounding box center [41, 159] width 25 height 4
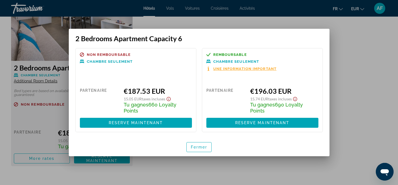
click at [230, 69] on span "Une information important" at bounding box center [244, 69] width 63 height 4
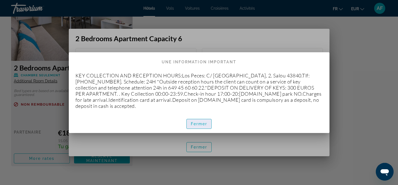
click at [194, 122] on span "Fermer" at bounding box center [199, 124] width 17 height 4
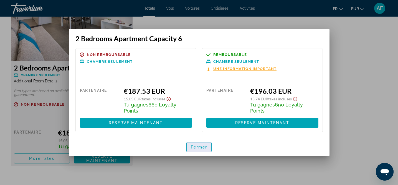
click at [199, 150] on span "button" at bounding box center [199, 147] width 25 height 13
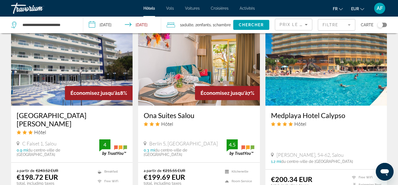
scroll to position [678, 0]
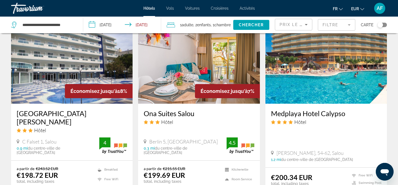
click at [151, 113] on h3 "Ona Suites Salou" at bounding box center [199, 113] width 110 height 8
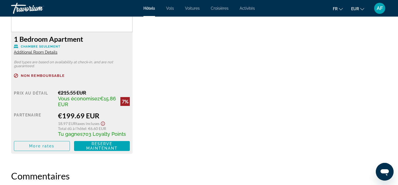
scroll to position [823, 0]
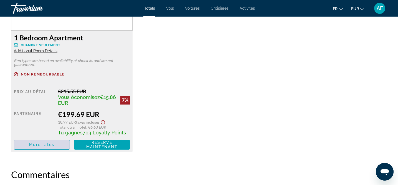
click at [39, 143] on span "More rates" at bounding box center [41, 145] width 25 height 4
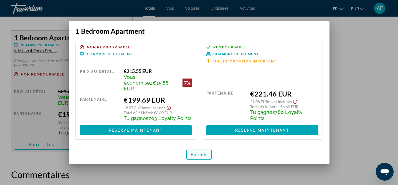
click at [198, 153] on span "Fermer" at bounding box center [199, 155] width 17 height 4
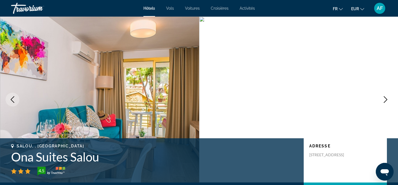
scroll to position [823, 0]
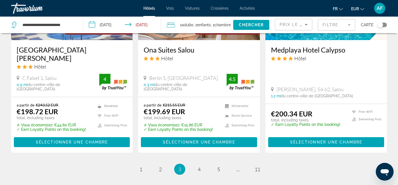
scroll to position [742, 0]
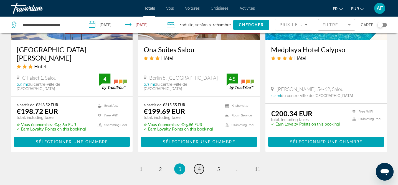
click at [198, 166] on span "4" at bounding box center [199, 169] width 3 height 6
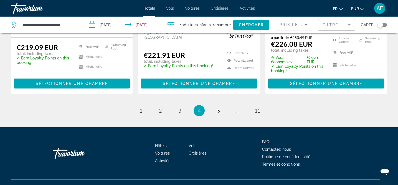
scroll to position [796, 0]
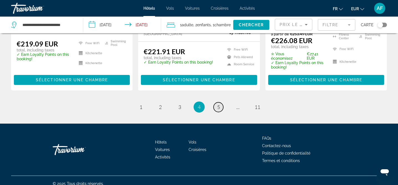
click at [218, 104] on span "5" at bounding box center [218, 107] width 3 height 6
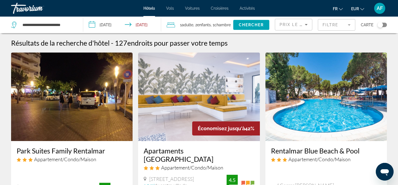
click at [192, 151] on h3 "Apartaments [GEOGRAPHIC_DATA]" at bounding box center [199, 155] width 110 height 17
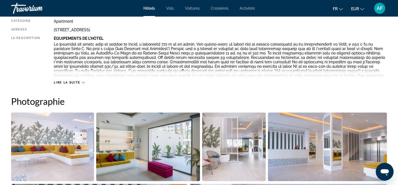
scroll to position [213, 0]
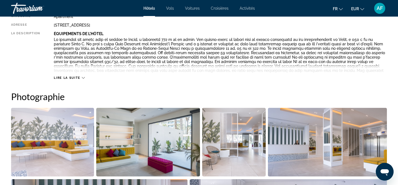
click at [70, 78] on span "Lire la suite" at bounding box center [67, 78] width 26 height 4
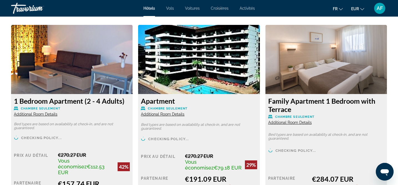
scroll to position [775, 0]
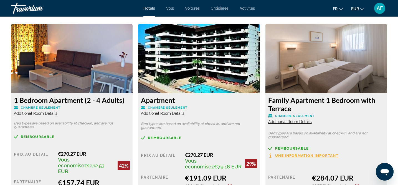
click at [161, 114] on span "Additional Room Details" at bounding box center [163, 113] width 44 height 4
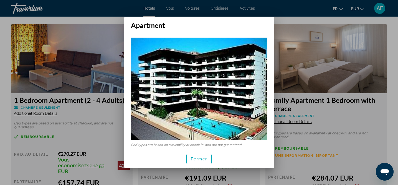
scroll to position [5, 0]
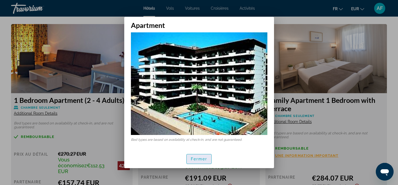
click at [202, 159] on span "Fermer" at bounding box center [199, 159] width 17 height 4
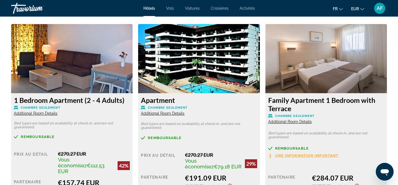
click at [41, 114] on span "Additional Room Details" at bounding box center [36, 113] width 44 height 4
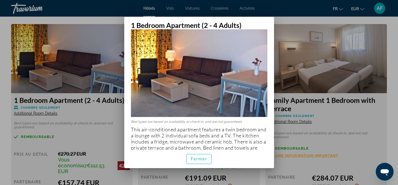
scroll to position [35, 0]
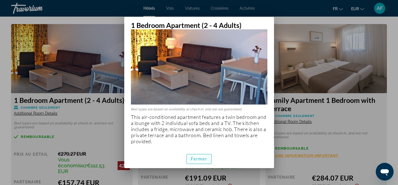
click at [197, 163] on span "button" at bounding box center [199, 159] width 25 height 13
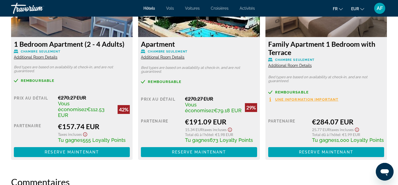
scroll to position [840, 0]
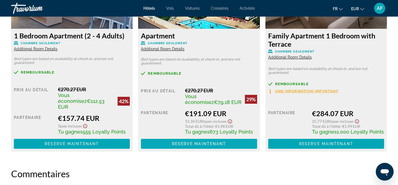
click at [180, 146] on span "Main content" at bounding box center [199, 143] width 116 height 13
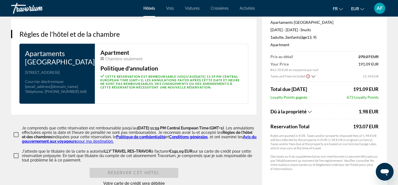
scroll to position [695, 0]
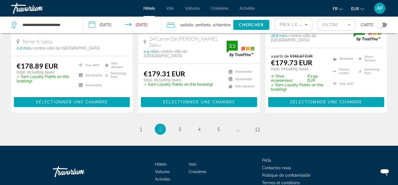
scroll to position [795, 0]
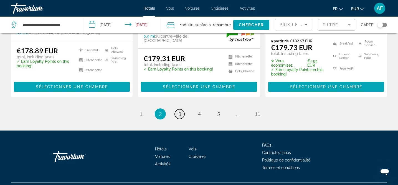
click at [181, 111] on span "3" at bounding box center [179, 114] width 3 height 6
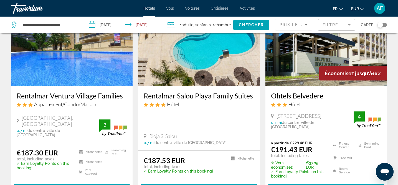
scroll to position [269, 0]
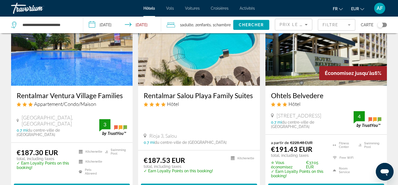
click at [296, 95] on h3 "Ohtels Belvedere" at bounding box center [326, 95] width 110 height 8
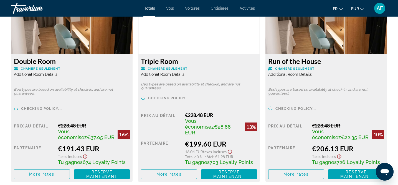
scroll to position [789, 0]
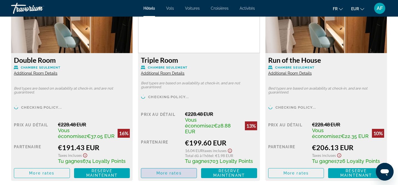
click at [179, 171] on span "More rates" at bounding box center [168, 173] width 25 height 4
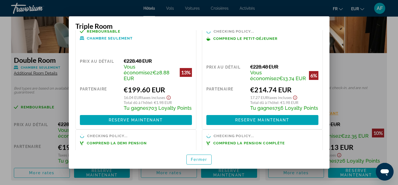
scroll to position [0, 0]
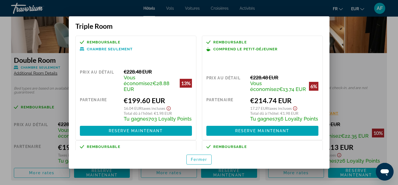
click at [356, 38] on div at bounding box center [199, 92] width 398 height 185
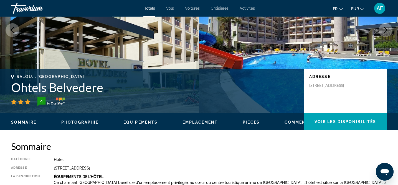
scroll to position [69, 0]
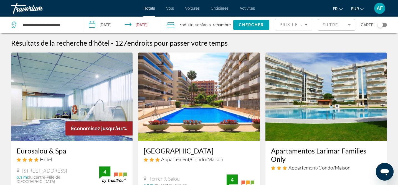
scroll to position [6, 0]
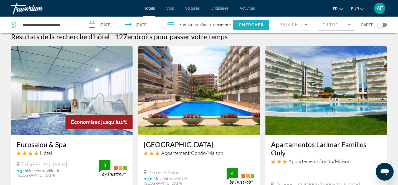
click at [246, 26] on span "Chercher" at bounding box center [251, 25] width 25 height 4
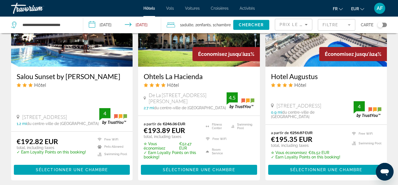
scroll to position [503, 0]
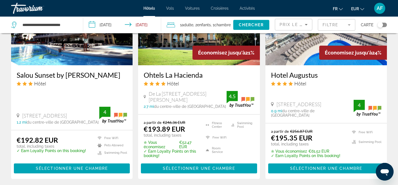
click at [155, 74] on h3 "Ohtels La Hacienda" at bounding box center [199, 75] width 110 height 8
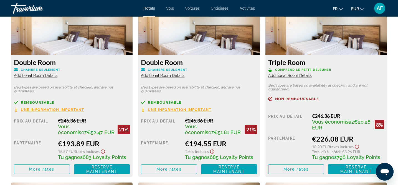
scroll to position [798, 0]
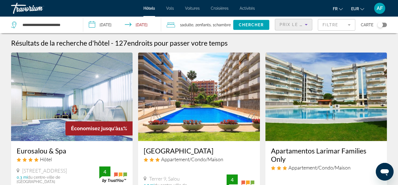
click at [287, 24] on span "Prix le plus bas" at bounding box center [301, 24] width 44 height 4
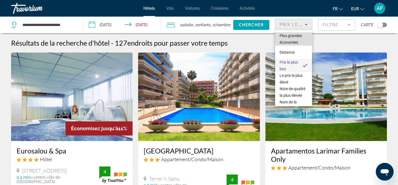
click at [288, 37] on span "Plus grandes économies" at bounding box center [290, 39] width 22 height 11
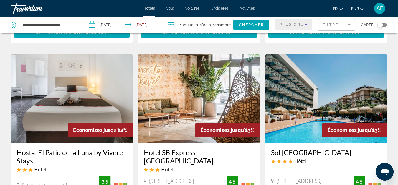
scroll to position [827, 0]
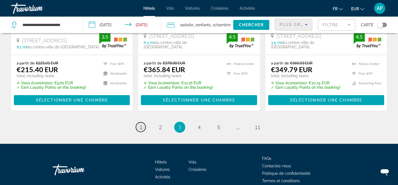
click at [140, 124] on span "1" at bounding box center [140, 127] width 3 height 6
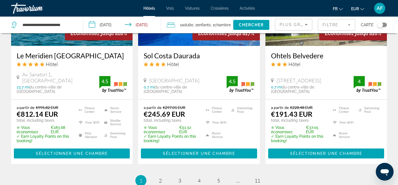
scroll to position [745, 0]
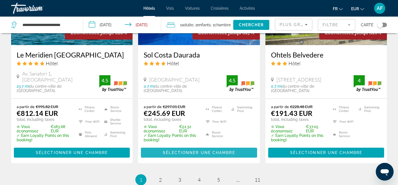
click at [188, 151] on span "Sélectionner une chambre" at bounding box center [199, 153] width 72 height 4
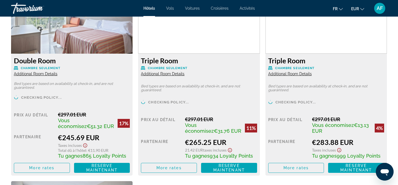
scroll to position [804, 0]
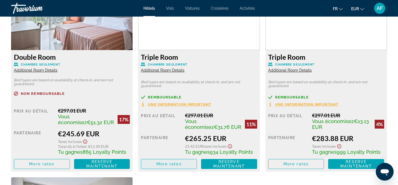
click at [166, 164] on span "More rates" at bounding box center [168, 164] width 25 height 4
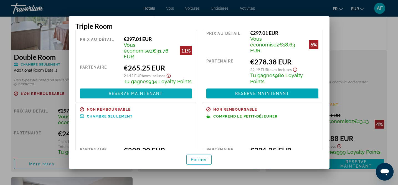
scroll to position [0, 0]
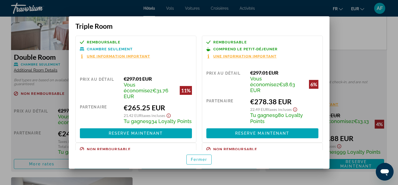
click at [4, 64] on div at bounding box center [199, 92] width 398 height 185
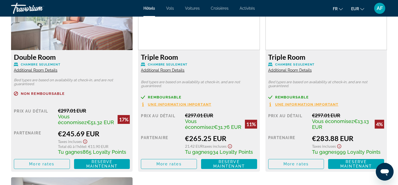
scroll to position [804, 0]
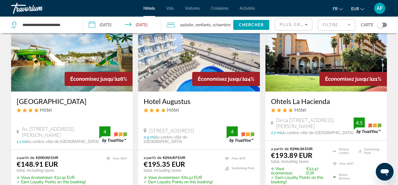
scroll to position [272, 0]
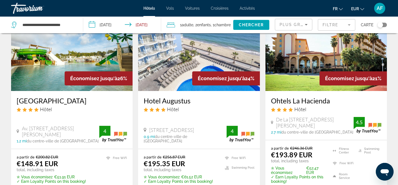
click at [50, 97] on h3 "[GEOGRAPHIC_DATA]" at bounding box center [72, 101] width 110 height 8
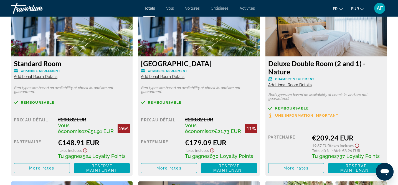
scroll to position [797, 0]
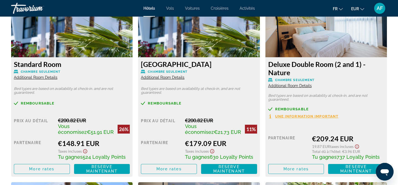
click at [37, 78] on span "Additional Room Details" at bounding box center [36, 77] width 44 height 4
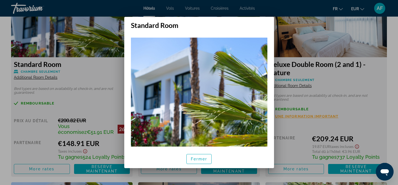
scroll to position [12, 0]
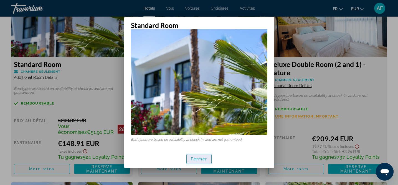
click at [202, 160] on span "Fermer" at bounding box center [199, 159] width 17 height 4
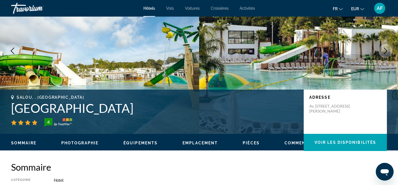
scroll to position [0, 0]
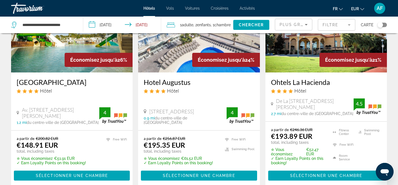
scroll to position [291, 0]
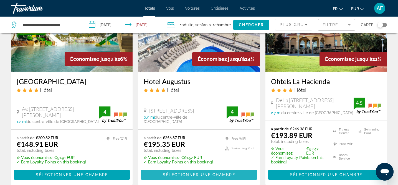
click at [177, 173] on span "Sélectionner une chambre" at bounding box center [199, 175] width 72 height 4
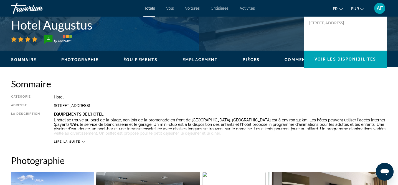
scroll to position [135, 0]
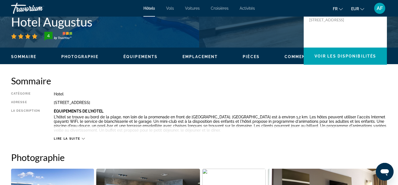
click at [72, 137] on span "Lire la suite" at bounding box center [67, 139] width 26 height 4
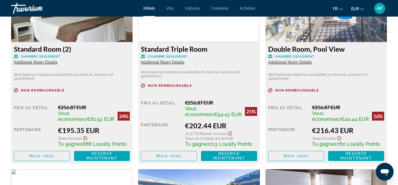
scroll to position [794, 0]
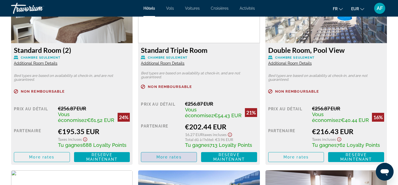
click at [161, 157] on span "More rates" at bounding box center [168, 157] width 25 height 4
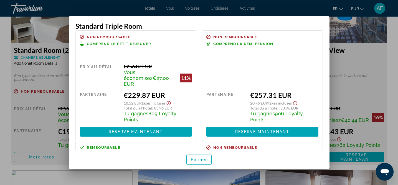
scroll to position [118, 0]
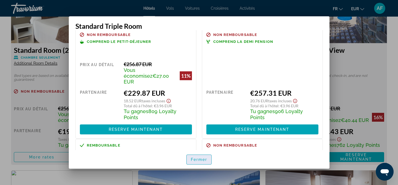
click at [197, 162] on span "Fermer" at bounding box center [199, 160] width 17 height 4
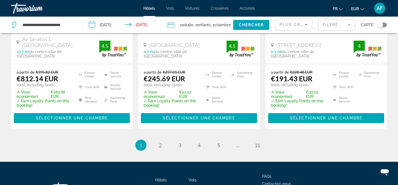
scroll to position [811, 0]
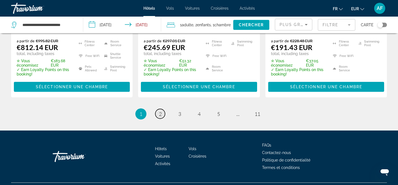
click at [159, 111] on span "2" at bounding box center [160, 114] width 3 height 6
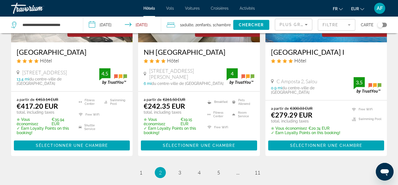
scroll to position [805, 0]
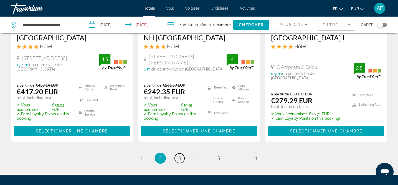
click at [179, 156] on span "3" at bounding box center [179, 159] width 3 height 6
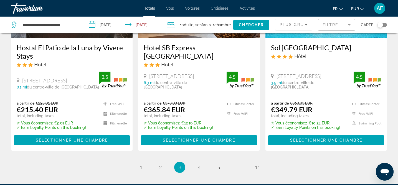
scroll to position [789, 0]
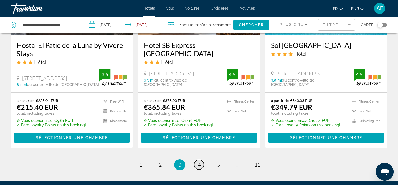
click at [198, 162] on span "4" at bounding box center [199, 165] width 3 height 6
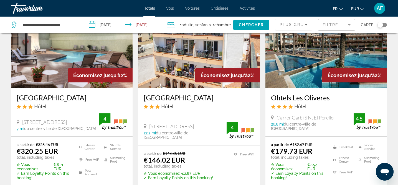
scroll to position [54, 0]
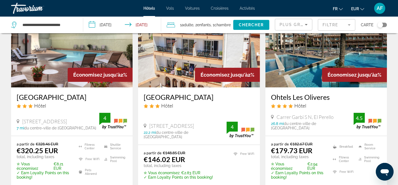
click at [296, 97] on h3 "Ohtels Les Oliveres" at bounding box center [326, 97] width 110 height 8
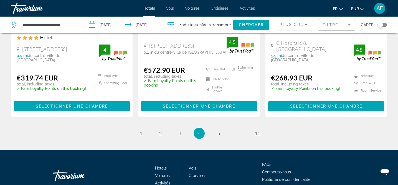
scroll to position [803, 0]
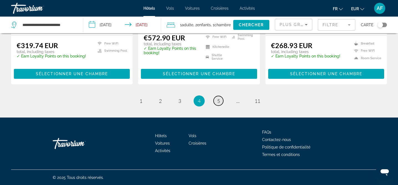
click at [216, 101] on link "page 5" at bounding box center [218, 101] width 10 height 10
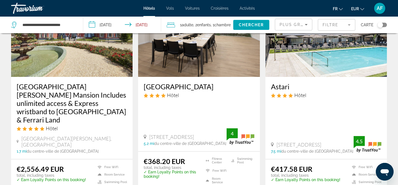
scroll to position [705, 0]
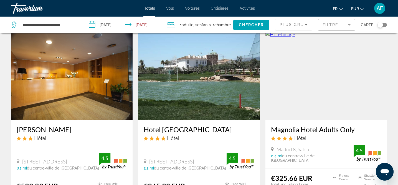
scroll to position [30, 0]
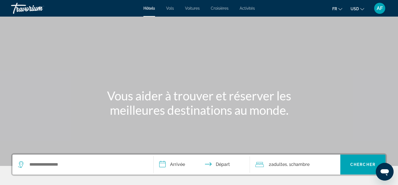
click at [363, 9] on icon "Change currency" at bounding box center [362, 9] width 4 height 4
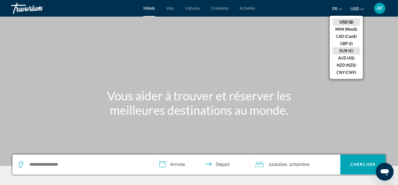
click at [348, 50] on button "EUR (€)" at bounding box center [345, 50] width 27 height 7
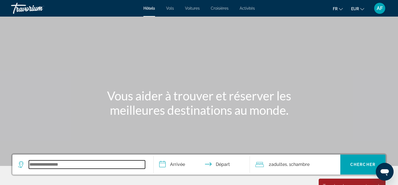
click at [58, 164] on input "Search widget" at bounding box center [87, 165] width 116 height 8
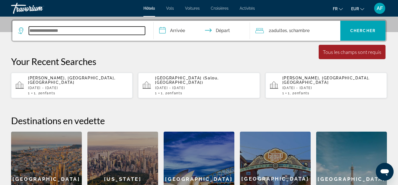
scroll to position [136, 0]
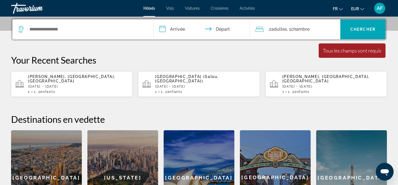
click at [55, 85] on p "Tue, 21 Oct - Fri, 24 Oct" at bounding box center [78, 87] width 100 height 4
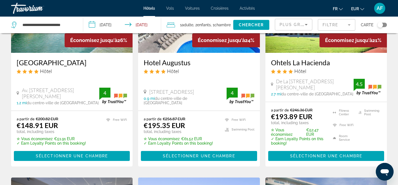
scroll to position [314, 0]
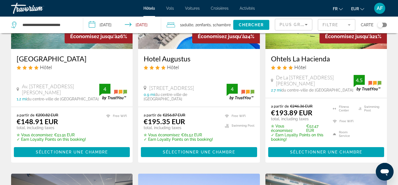
click at [158, 55] on h3 "Hotel Augustus" at bounding box center [199, 59] width 110 height 8
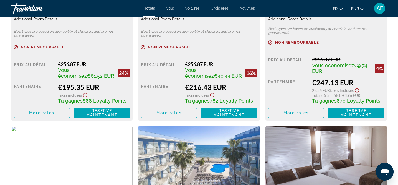
scroll to position [836, 0]
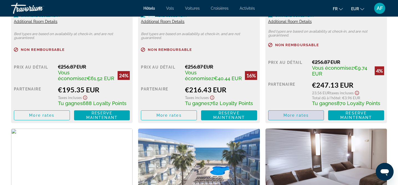
click at [302, 119] on span "Main content" at bounding box center [295, 115] width 55 height 13
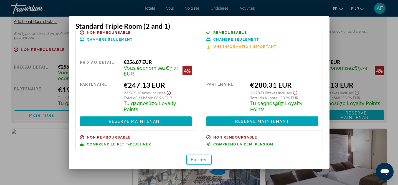
scroll to position [0, 0]
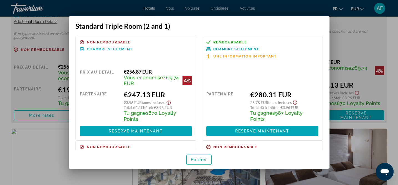
click at [22, 165] on div at bounding box center [199, 92] width 398 height 185
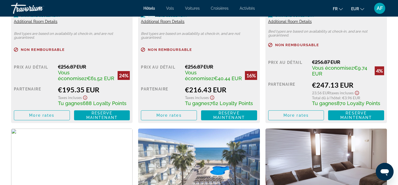
scroll to position [836, 0]
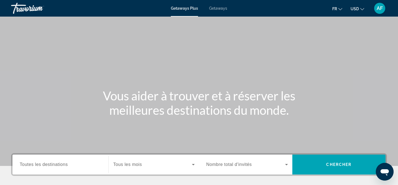
click at [217, 12] on div "Getaways Plus Getaways fr English Español Français Italiano Português русский U…" at bounding box center [199, 8] width 398 height 14
click at [216, 8] on span "Getaways" at bounding box center [218, 8] width 18 height 4
click at [367, 8] on ul "fr English Español Français Italiano Português русский USD USD ($) MXN (Mex$) C…" at bounding box center [352, 8] width 40 height 9
click at [363, 9] on icon "Change currency" at bounding box center [362, 9] width 4 height 2
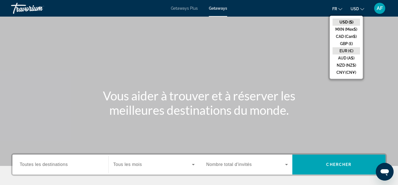
click at [347, 49] on button "EUR (€)" at bounding box center [345, 50] width 27 height 7
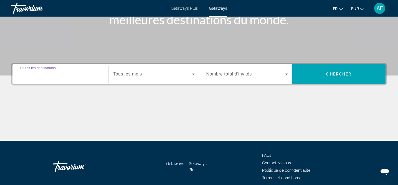
click at [71, 76] on input "Destination Toutes les destinations" at bounding box center [60, 74] width 81 height 7
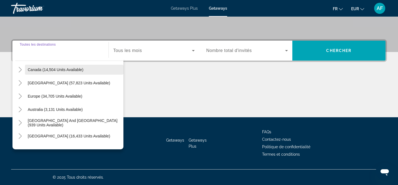
scroll to position [37, 0]
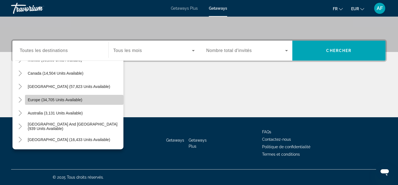
click at [58, 101] on span "Europe (34,705 units available)" at bounding box center [55, 100] width 55 height 4
type input "**********"
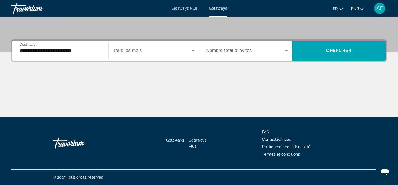
click at [140, 50] on span "Tous les mois" at bounding box center [127, 50] width 29 height 5
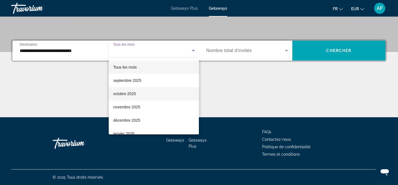
click at [132, 94] on span "octobre 2025" at bounding box center [124, 94] width 23 height 7
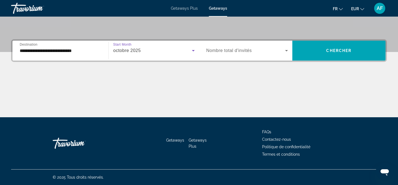
click at [225, 54] on div "Search widget" at bounding box center [246, 51] width 81 height 16
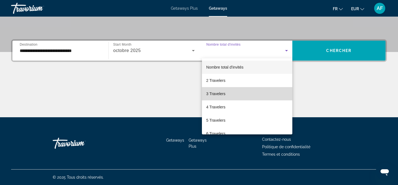
click at [215, 94] on span "3 Travelers" at bounding box center [215, 94] width 19 height 7
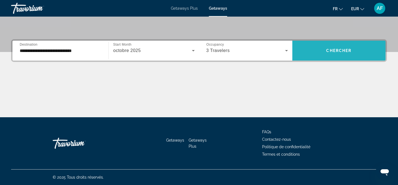
click at [341, 50] on span "Chercher" at bounding box center [338, 51] width 25 height 4
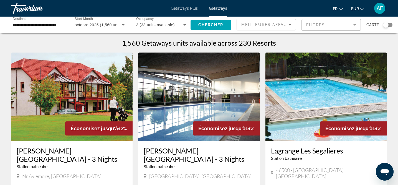
click at [44, 25] on input "**********" at bounding box center [38, 25] width 50 height 7
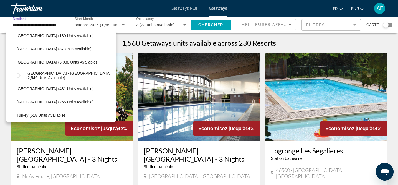
scroll to position [292, 0]
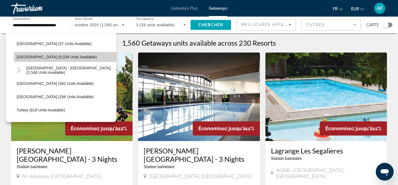
click at [42, 55] on span "Spain (6,038 units available)" at bounding box center [57, 57] width 80 height 4
type input "**********"
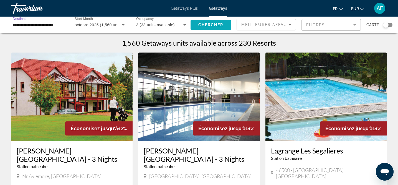
click at [208, 26] on span "Chercher" at bounding box center [210, 25] width 25 height 4
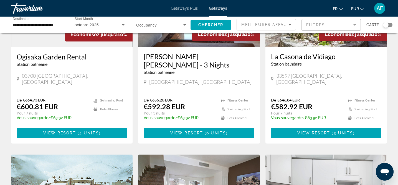
scroll to position [485, 0]
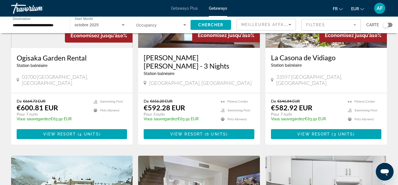
click at [387, 25] on div "Search widget" at bounding box center [386, 25] width 6 height 6
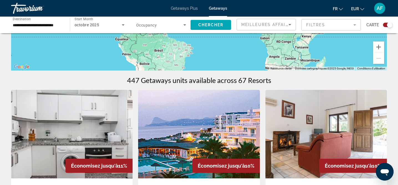
scroll to position [0, 0]
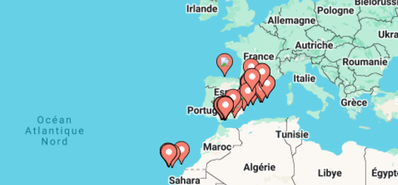
click at [250, 107] on div "Pour activer le glissement avec le clavier, appuyez sur Alt+Entrée. Une fois ce…" at bounding box center [199, 122] width 376 height 166
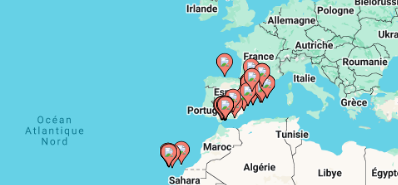
click at [250, 107] on div "Pour activer le glissement avec le clavier, appuyez sur Alt+Entrée. Une fois ce…" at bounding box center [199, 122] width 376 height 166
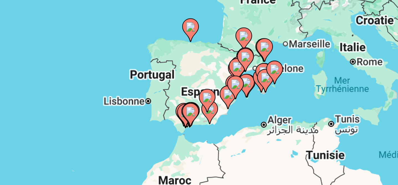
click at [249, 104] on div "Pour activer le glissement avec le clavier, appuyez sur Alt+Entrée. Une fois ce…" at bounding box center [199, 122] width 376 height 166
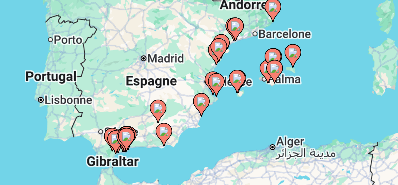
click at [242, 104] on div "Pour activer le glissement avec le clavier, appuyez sur Alt+Entrée. Une fois ce…" at bounding box center [199, 122] width 376 height 166
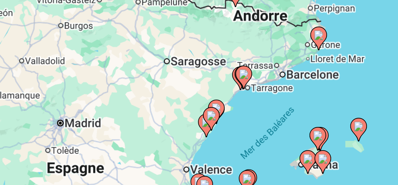
drag, startPoint x: 239, startPoint y: 101, endPoint x: 241, endPoint y: 139, distance: 37.5
click at [241, 139] on div "Pour activer le glissement avec le clavier, appuyez sur Alt+Entrée. Une fois ce…" at bounding box center [199, 122] width 376 height 166
click at [251, 103] on div "Pour activer le glissement avec le clavier, appuyez sur Alt+Entrée. Une fois ce…" at bounding box center [199, 122] width 376 height 166
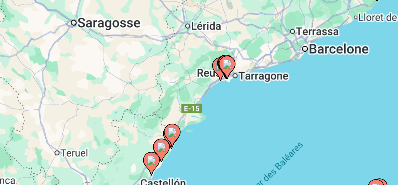
click at [241, 98] on div "Pour activer le glissement avec le clavier, appuyez sur Alt+Entrée. Une fois ce…" at bounding box center [199, 122] width 376 height 166
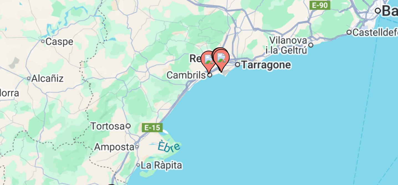
click at [240, 98] on div "Pour activer le glissement avec le clavier, appuyez sur Alt+Entrée. Une fois ce…" at bounding box center [199, 122] width 376 height 166
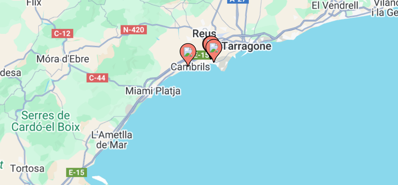
click at [239, 96] on div "Pour activer le glissement avec le clavier, appuyez sur Alt+Entrée. Une fois ce…" at bounding box center [199, 122] width 376 height 166
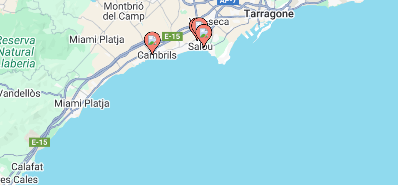
click at [237, 96] on div "Pour activer le glissement avec le clavier, appuyez sur Alt+Entrée. Une fois ce…" at bounding box center [199, 122] width 376 height 166
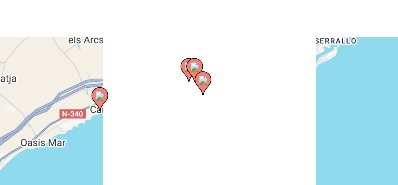
drag, startPoint x: 227, startPoint y: 89, endPoint x: 232, endPoint y: 116, distance: 27.0
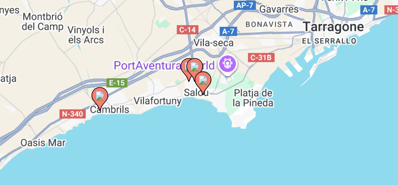
click at [232, 116] on div "Pour activer le glissement avec le clavier, appuyez sur Alt+Entrée. Une fois ce…" at bounding box center [199, 122] width 376 height 166
click at [232, 96] on image "Main content" at bounding box center [231, 96] width 3 height 3
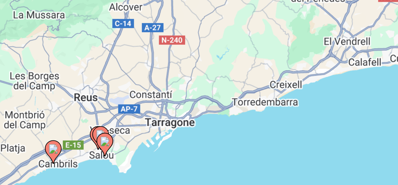
click at [199, 116] on image "Main content" at bounding box center [198, 116] width 3 height 3
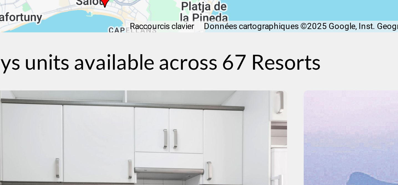
scroll to position [82, 0]
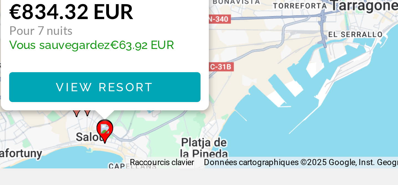
click at [189, 105] on icon "Main content" at bounding box center [189, 101] width 5 height 7
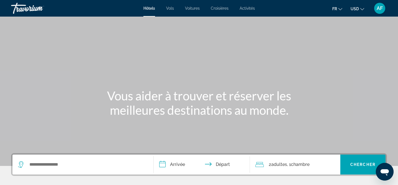
click at [361, 9] on icon "Change currency" at bounding box center [362, 9] width 4 height 2
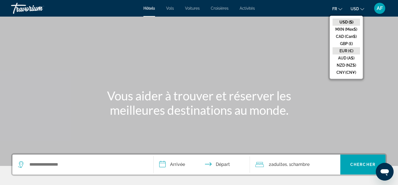
click at [347, 52] on button "EUR (€)" at bounding box center [345, 50] width 27 height 7
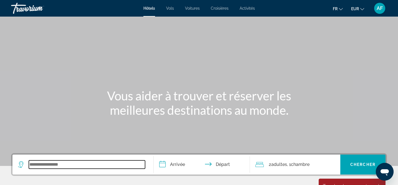
click at [65, 164] on input "Search widget" at bounding box center [87, 165] width 116 height 8
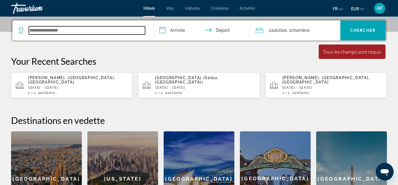
scroll to position [136, 0]
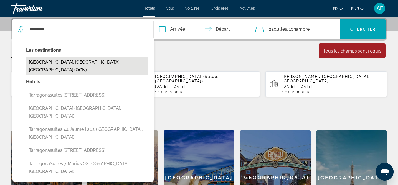
click at [90, 62] on button "[GEOGRAPHIC_DATA], [GEOGRAPHIC_DATA], [GEOGRAPHIC_DATA] (QGN)" at bounding box center [87, 66] width 122 height 18
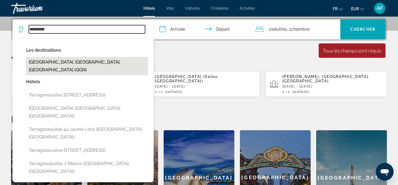
type input "**********"
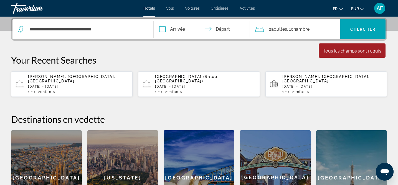
click at [175, 27] on input "**********" at bounding box center [203, 30] width 98 height 22
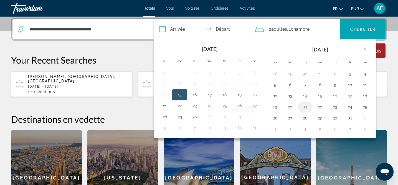
click at [306, 108] on button "21" at bounding box center [304, 107] width 9 height 8
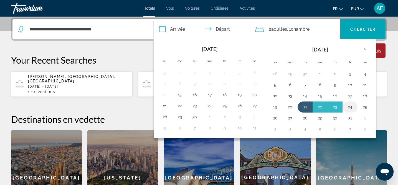
click at [350, 108] on button "24" at bounding box center [349, 107] width 9 height 8
type input "**********"
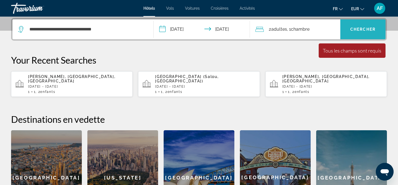
click at [364, 26] on span "Search widget" at bounding box center [362, 29] width 45 height 13
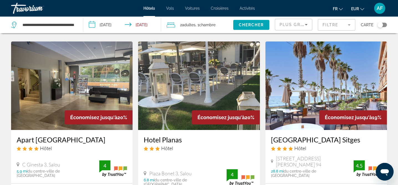
scroll to position [452, 0]
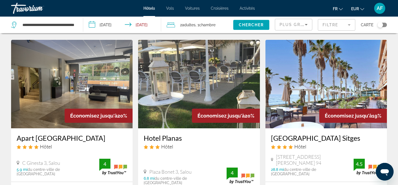
click at [195, 25] on span "Adultes" at bounding box center [189, 25] width 14 height 4
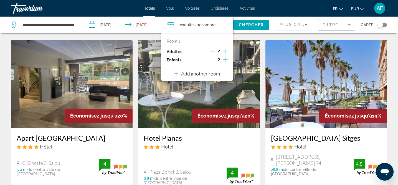
click at [211, 52] on icon "Decrement adults" at bounding box center [212, 51] width 5 height 5
click at [225, 58] on icon "Increment children" at bounding box center [225, 59] width 5 height 7
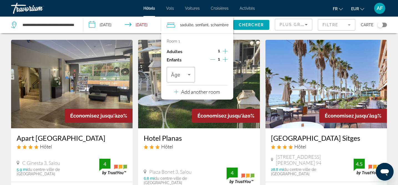
click at [225, 58] on icon "Increment children" at bounding box center [225, 59] width 5 height 7
click at [188, 73] on icon "Travelers: 1 adult, 2 children" at bounding box center [189, 75] width 7 height 7
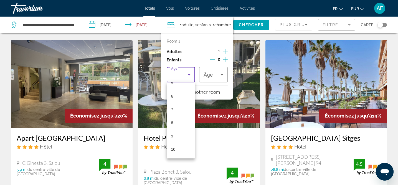
scroll to position [80, 0]
click at [172, 132] on span "9" at bounding box center [172, 131] width 2 height 7
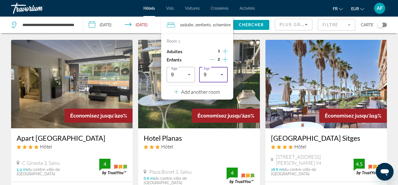
click at [212, 72] on div "9" at bounding box center [211, 75] width 17 height 7
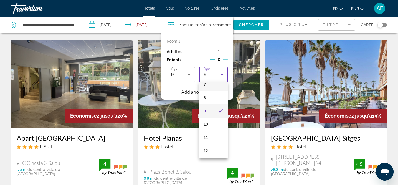
scroll to position [131, 0]
click at [209, 130] on mat-option "13" at bounding box center [213, 133] width 29 height 13
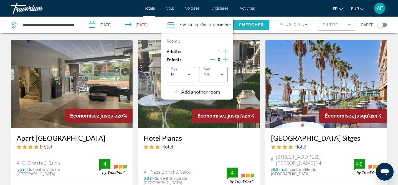
click at [257, 25] on span "Chercher" at bounding box center [251, 25] width 25 height 4
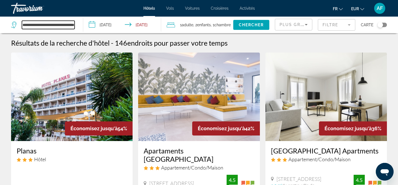
click at [58, 24] on input "**********" at bounding box center [48, 25] width 53 height 8
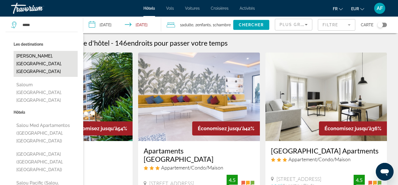
click at [26, 56] on button "[PERSON_NAME], [GEOGRAPHIC_DATA], [GEOGRAPHIC_DATA]" at bounding box center [46, 64] width 64 height 26
type input "**********"
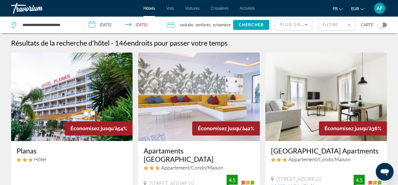
click at [249, 27] on span "Search widget" at bounding box center [251, 24] width 36 height 13
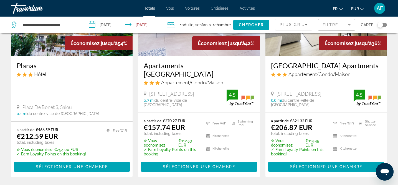
scroll to position [86, 0]
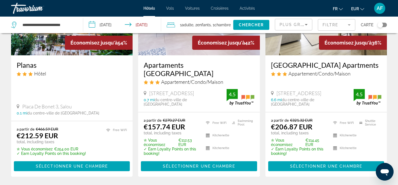
click at [287, 68] on h3 "[GEOGRAPHIC_DATA] Apartments" at bounding box center [326, 65] width 110 height 8
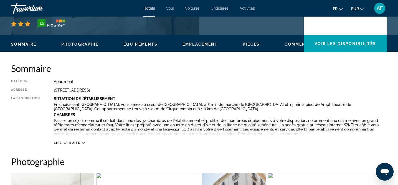
scroll to position [148, 0]
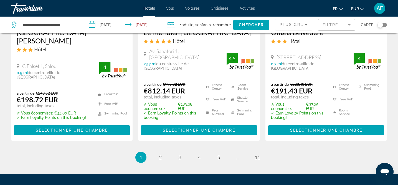
scroll to position [755, 0]
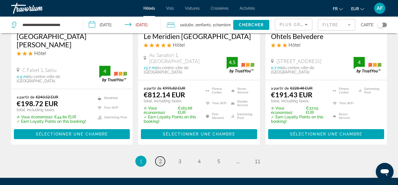
click at [161, 159] on span "2" at bounding box center [160, 162] width 3 height 6
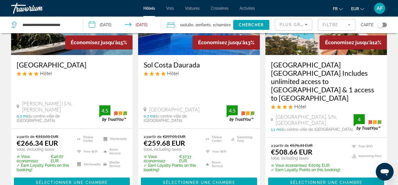
scroll to position [86, 0]
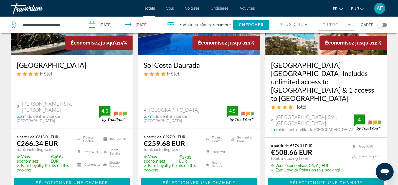
click at [51, 64] on h3 "[GEOGRAPHIC_DATA]" at bounding box center [72, 65] width 110 height 8
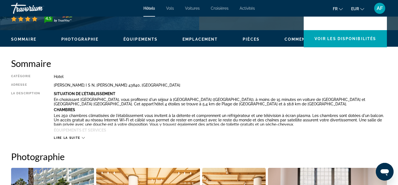
scroll to position [153, 0]
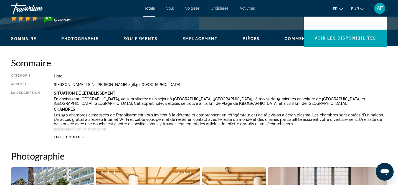
click at [82, 137] on icon "Main content" at bounding box center [83, 137] width 3 height 3
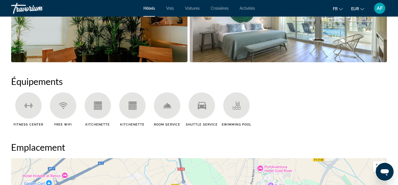
scroll to position [469, 0]
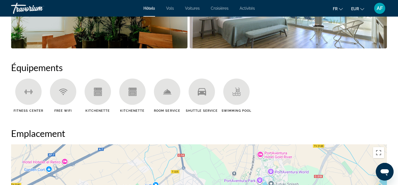
click at [202, 91] on icon "Main content" at bounding box center [202, 91] width 8 height 7
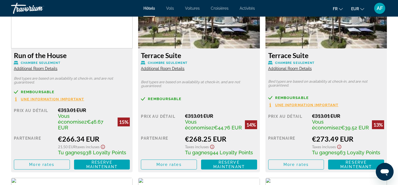
scroll to position [863, 0]
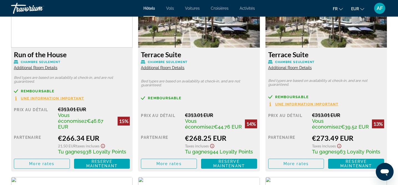
click at [163, 68] on span "Additional Room Details" at bounding box center [163, 68] width 44 height 4
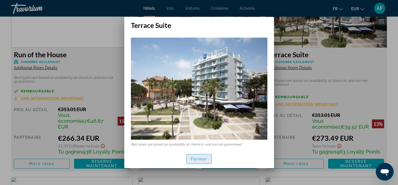
click at [197, 153] on span "button" at bounding box center [199, 159] width 25 height 13
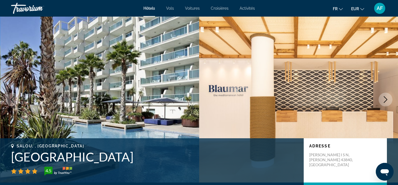
scroll to position [863, 0]
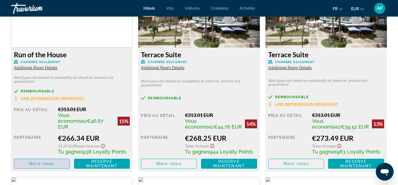
click at [52, 162] on span "More rates" at bounding box center [41, 164] width 25 height 4
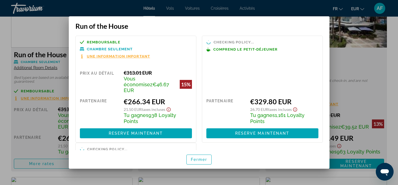
scroll to position [0, 0]
click at [351, 37] on div at bounding box center [199, 92] width 398 height 185
